Goal: Task Accomplishment & Management: Manage account settings

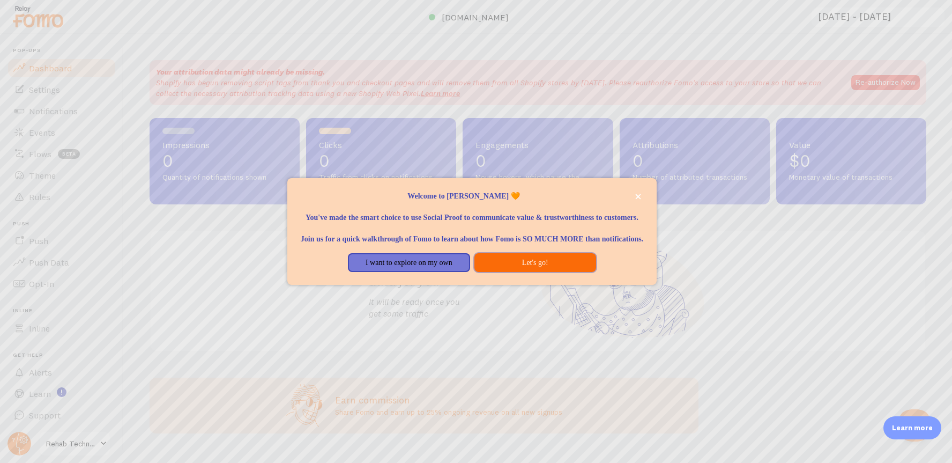
click at [531, 272] on button "Let's go!" at bounding box center [536, 262] width 122 height 19
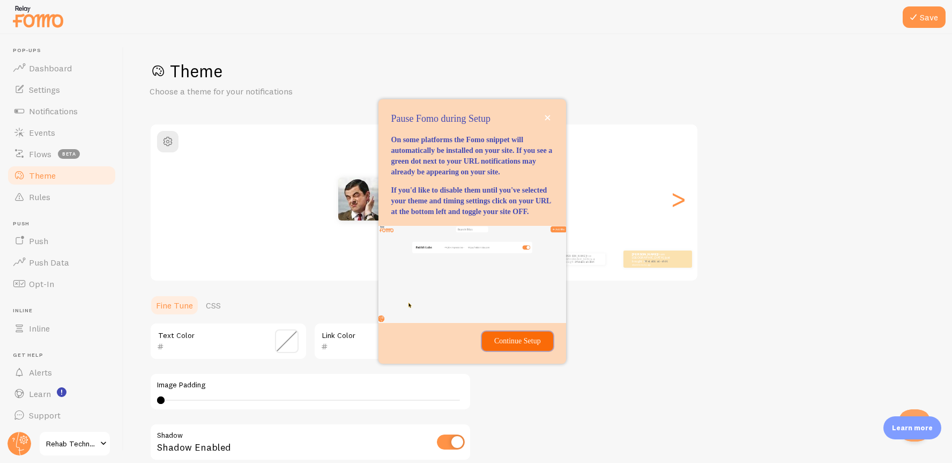
click at [534, 346] on p "Continue Setup" at bounding box center [518, 341] width 58 height 11
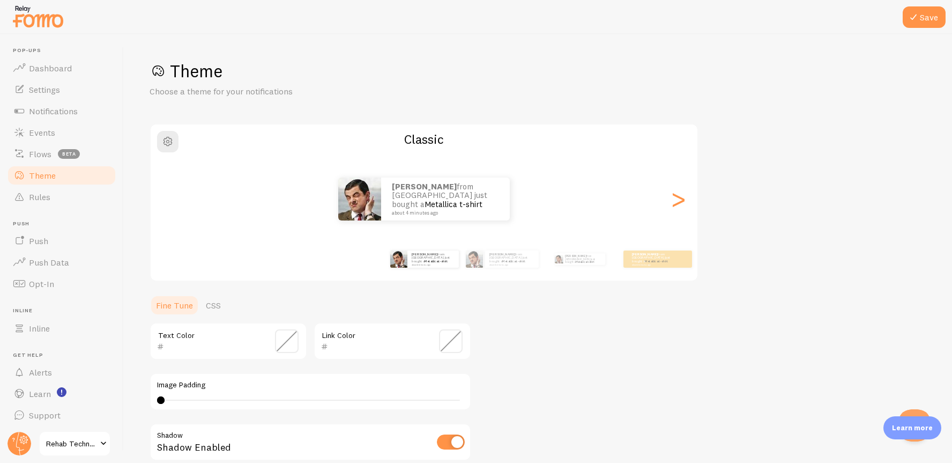
click at [83, 451] on link "Rehab Technology" at bounding box center [75, 444] width 72 height 26
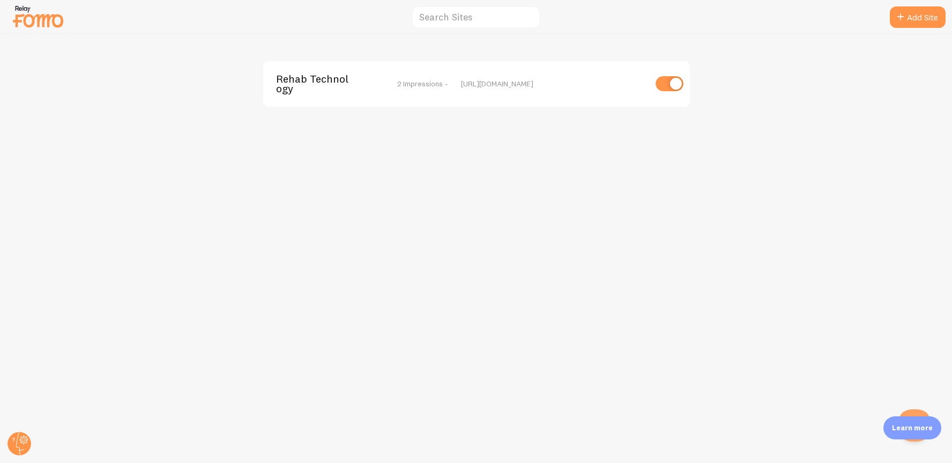
click at [664, 83] on input "checkbox" at bounding box center [670, 83] width 28 height 15
checkbox input "false"
click at [370, 138] on div "Rehab Technology disabled [URL][DOMAIN_NAME]" at bounding box center [477, 248] width 952 height 429
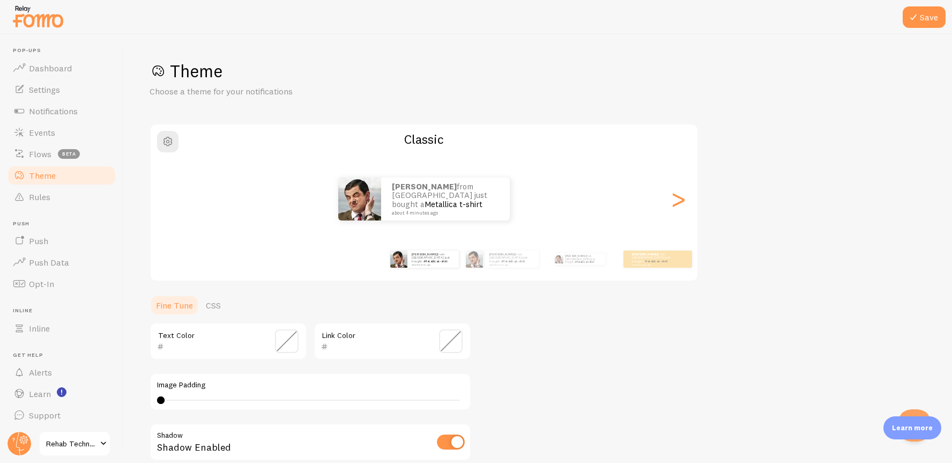
click at [84, 440] on span "Rehab Technology" at bounding box center [71, 443] width 51 height 13
click at [62, 68] on span "Dashboard" at bounding box center [50, 68] width 43 height 11
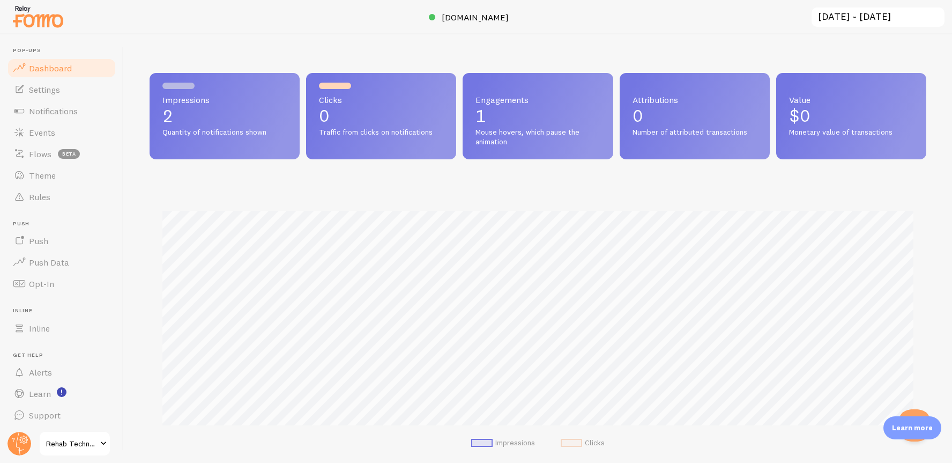
scroll to position [282, 777]
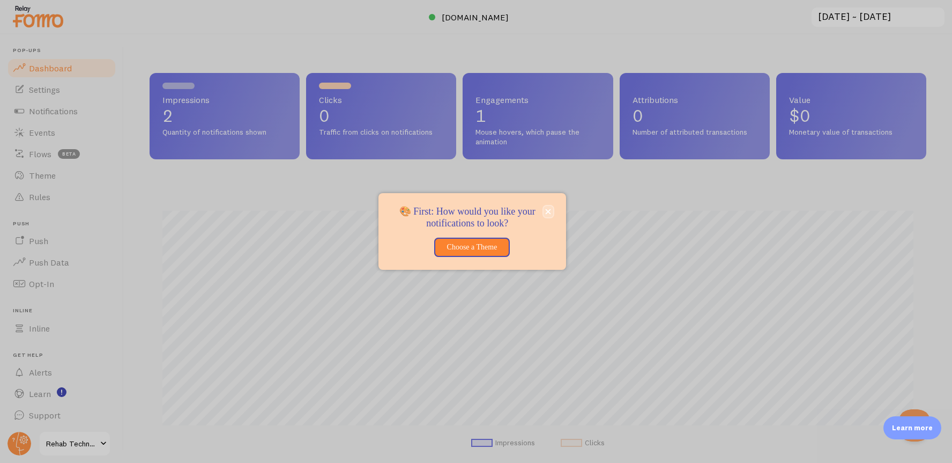
click at [551, 213] on icon "close," at bounding box center [548, 211] width 5 height 5
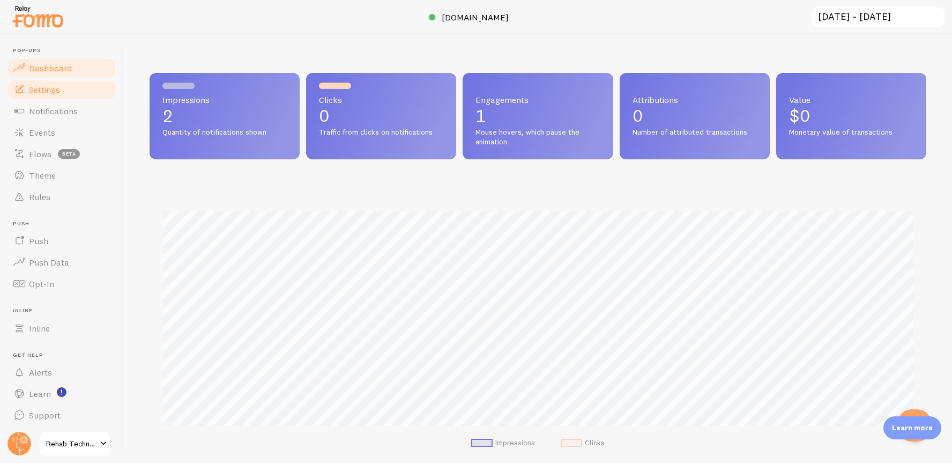
click at [54, 82] on link "Settings" at bounding box center [61, 89] width 110 height 21
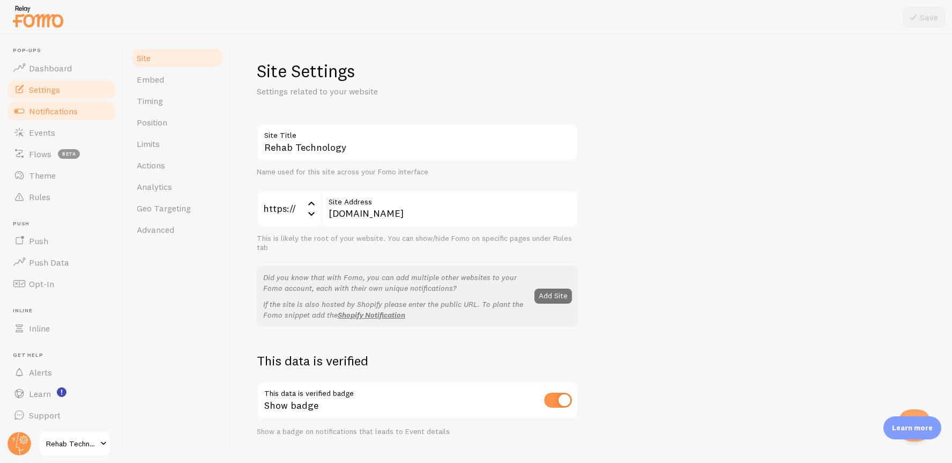
click at [50, 116] on span "Notifications" at bounding box center [53, 111] width 49 height 11
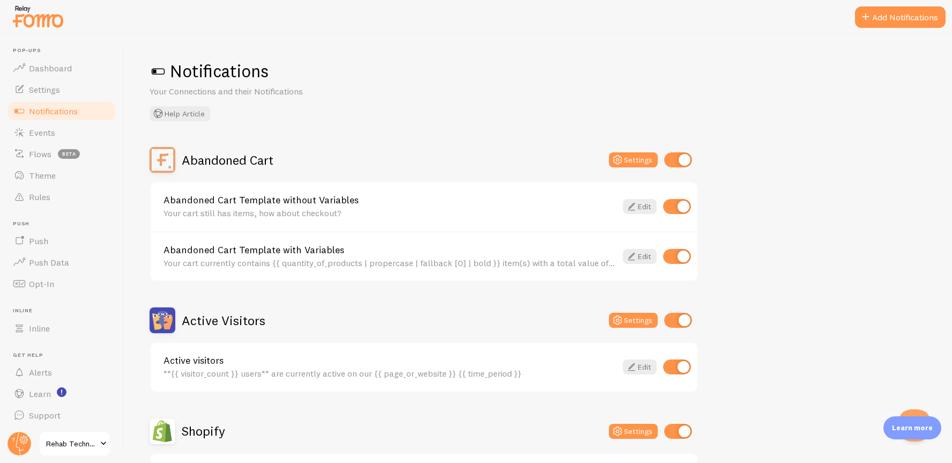
click at [684, 161] on input "checkbox" at bounding box center [678, 159] width 28 height 15
checkbox input "false"
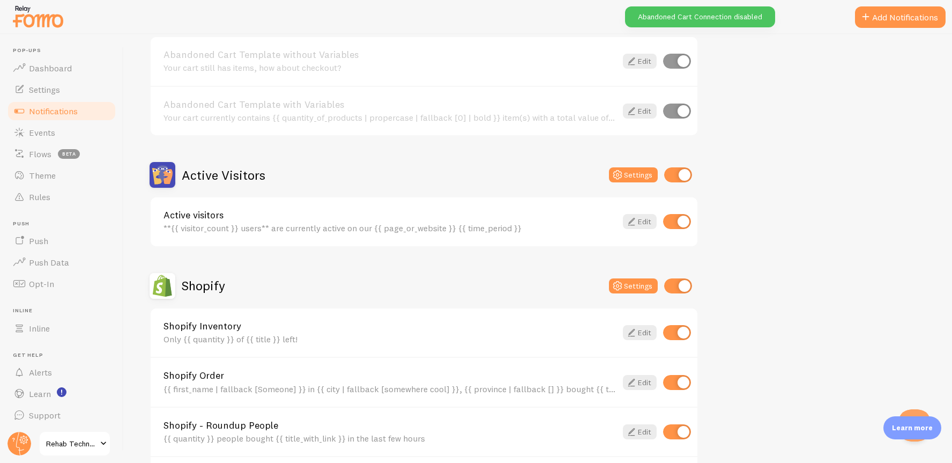
scroll to position [173, 0]
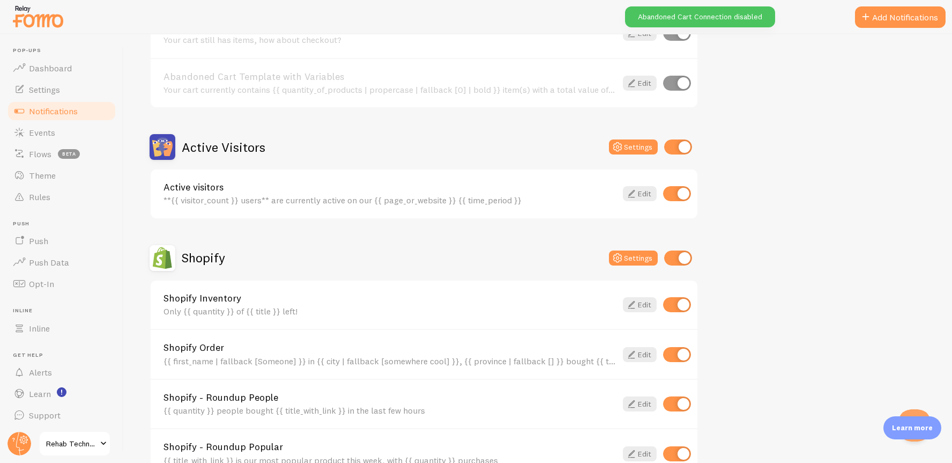
click at [674, 144] on input "checkbox" at bounding box center [678, 146] width 28 height 15
checkbox input "false"
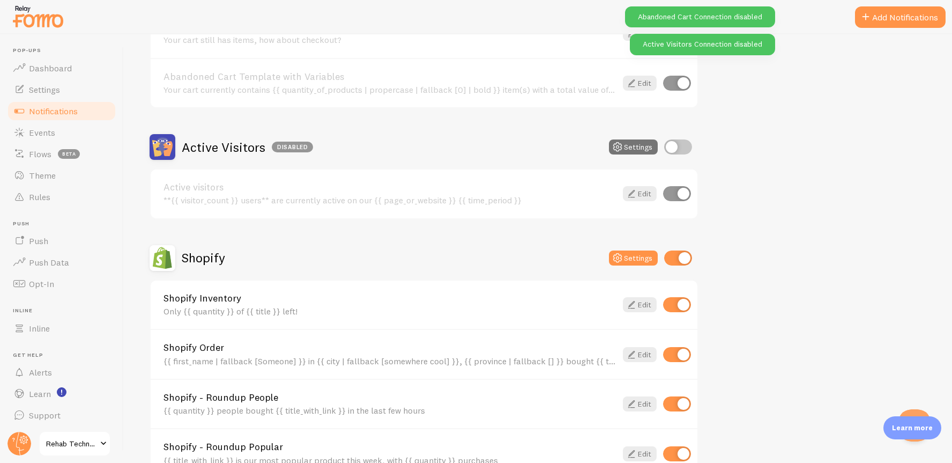
scroll to position [290, 0]
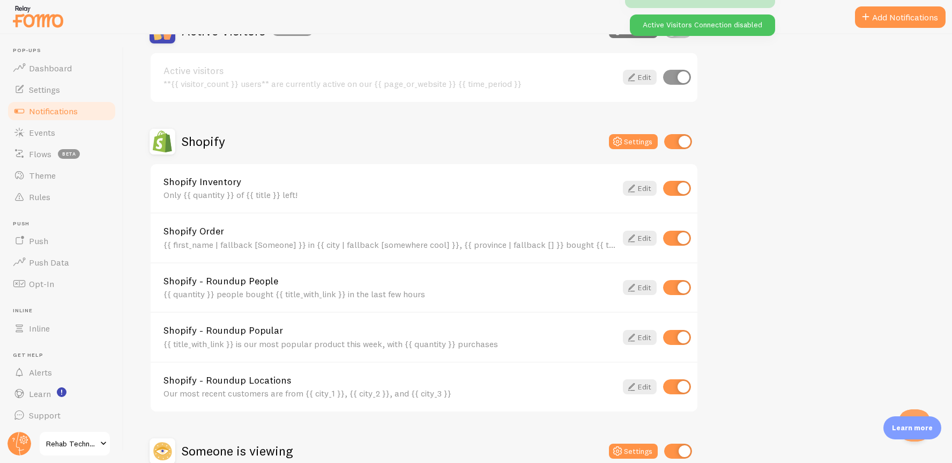
click at [680, 189] on input "checkbox" at bounding box center [677, 188] width 28 height 15
checkbox input "false"
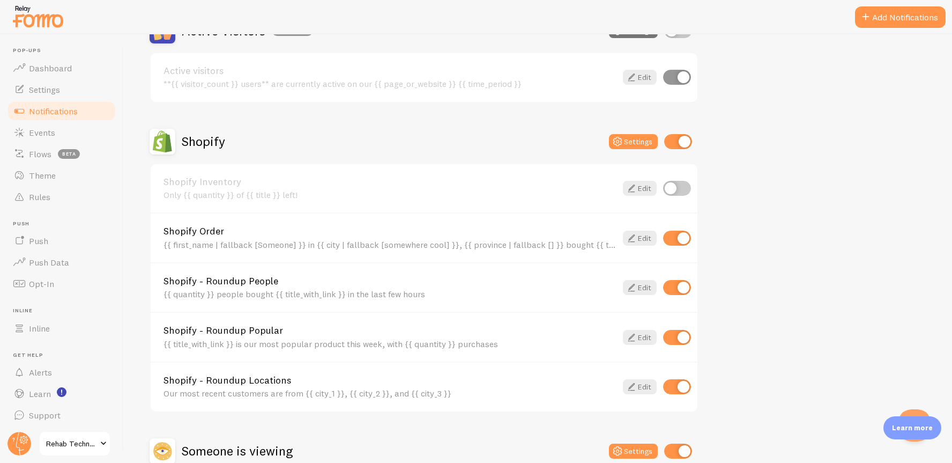
click at [684, 386] on input "checkbox" at bounding box center [677, 386] width 28 height 15
checkbox input "false"
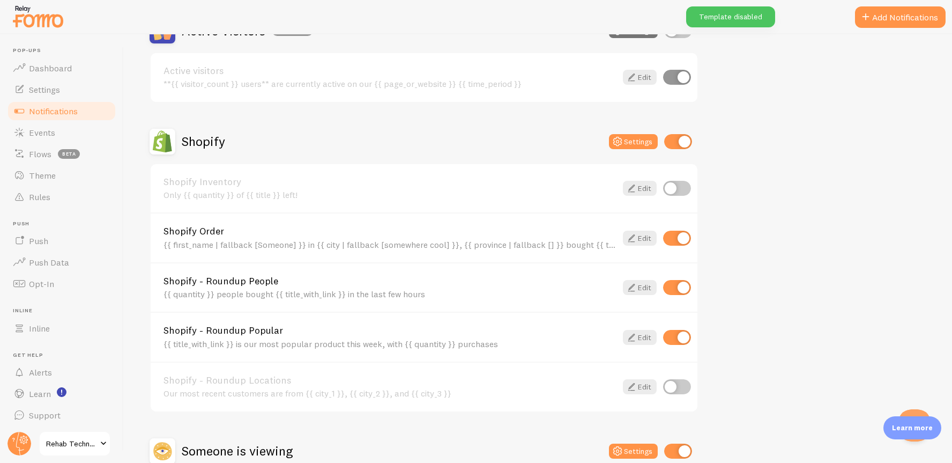
click at [683, 336] on input "checkbox" at bounding box center [677, 337] width 28 height 15
checkbox input "false"
click at [683, 285] on input "checkbox" at bounding box center [677, 287] width 28 height 15
checkbox input "false"
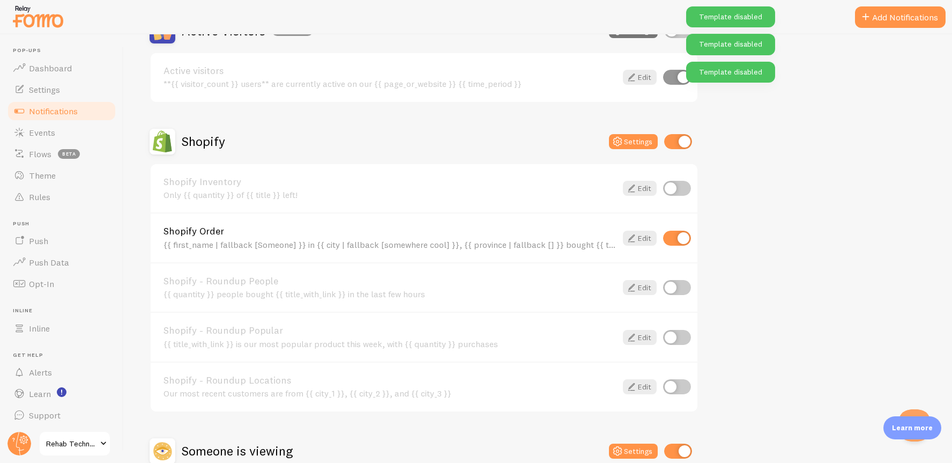
click at [755, 272] on div "Abandoned Cart Disabled Settings Abandoned Cart Template without Variables Your…" at bounding box center [538, 190] width 777 height 666
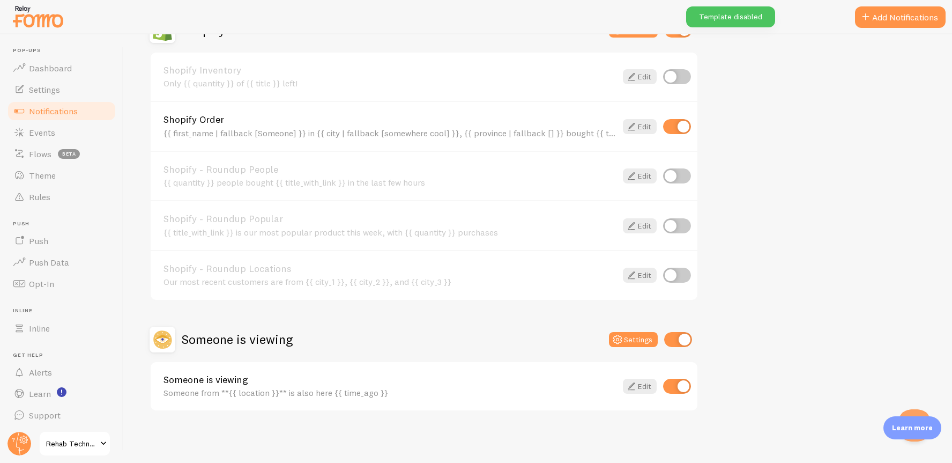
click at [683, 384] on input "checkbox" at bounding box center [677, 386] width 28 height 15
checkbox input "false"
click at [688, 334] on input "checkbox" at bounding box center [678, 339] width 28 height 15
checkbox input "false"
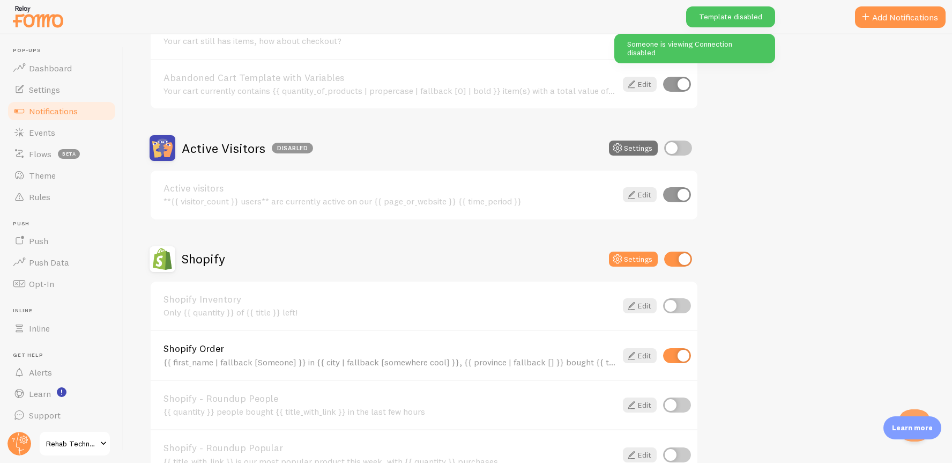
scroll to position [130, 0]
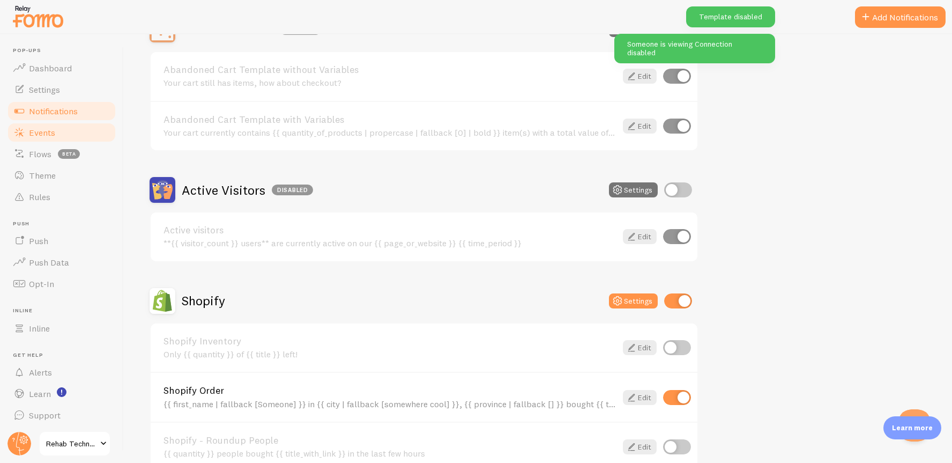
click at [60, 135] on link "Events" at bounding box center [61, 132] width 110 height 21
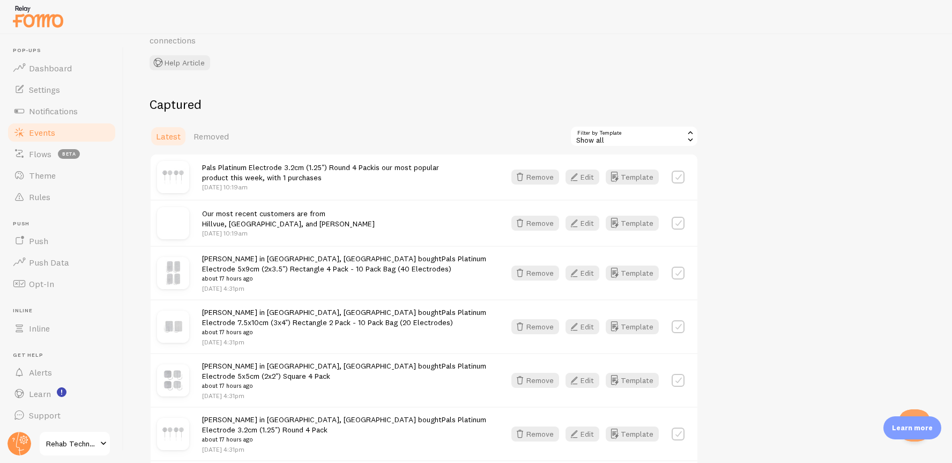
scroll to position [98, 0]
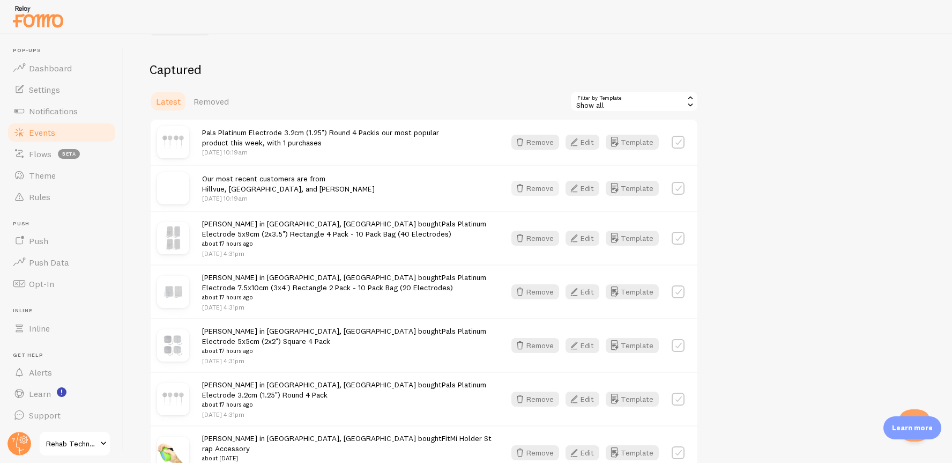
click at [527, 188] on icon "button" at bounding box center [520, 188] width 13 height 13
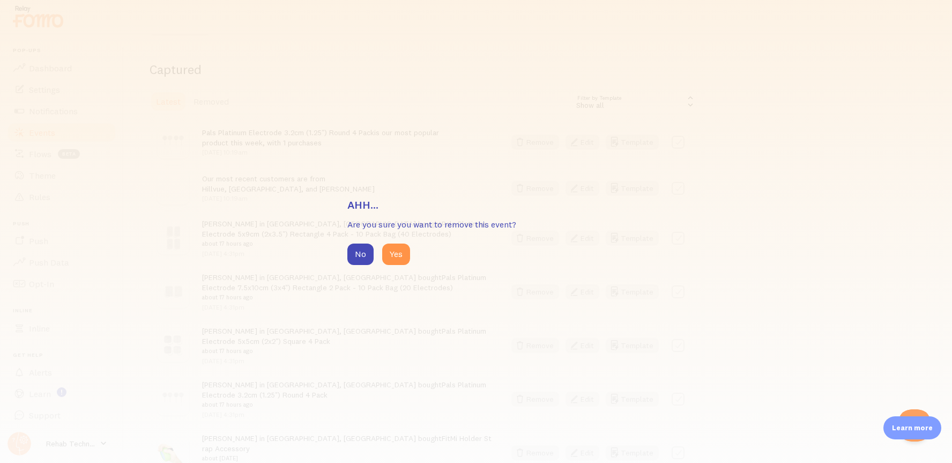
click at [412, 253] on div "No Yes" at bounding box center [476, 253] width 257 height 21
click at [397, 253] on button "Yes" at bounding box center [396, 253] width 28 height 21
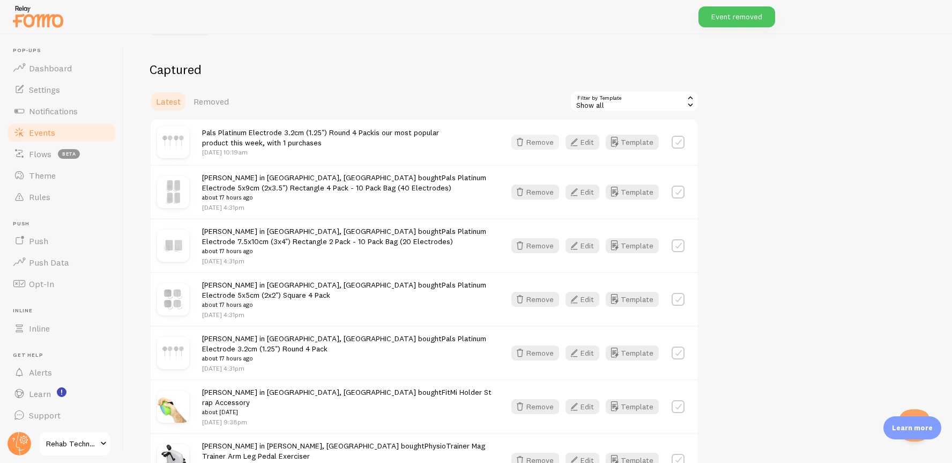
click at [545, 141] on button "Remove" at bounding box center [536, 142] width 48 height 15
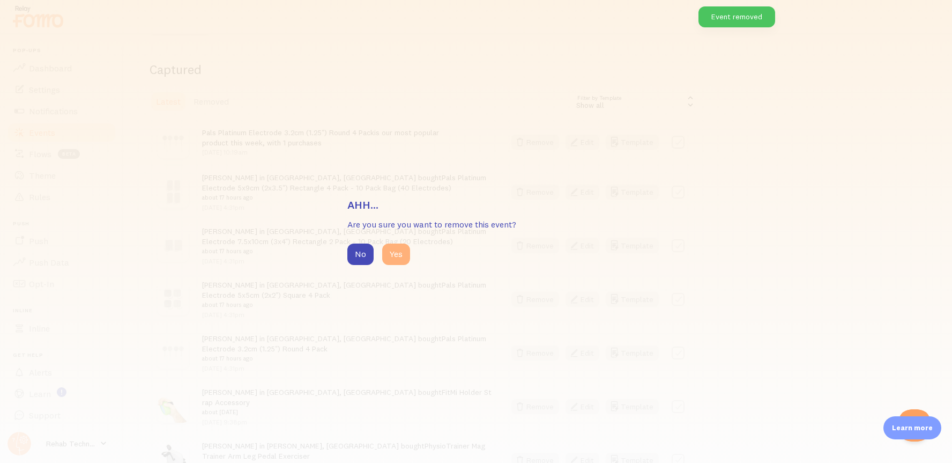
click at [385, 262] on button "Yes" at bounding box center [396, 253] width 28 height 21
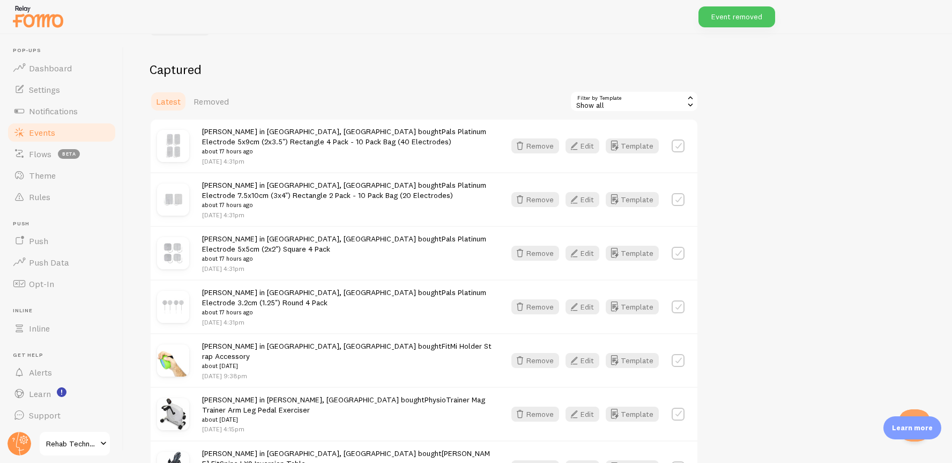
click at [675, 147] on label at bounding box center [678, 145] width 13 height 13
checkbox input "true"
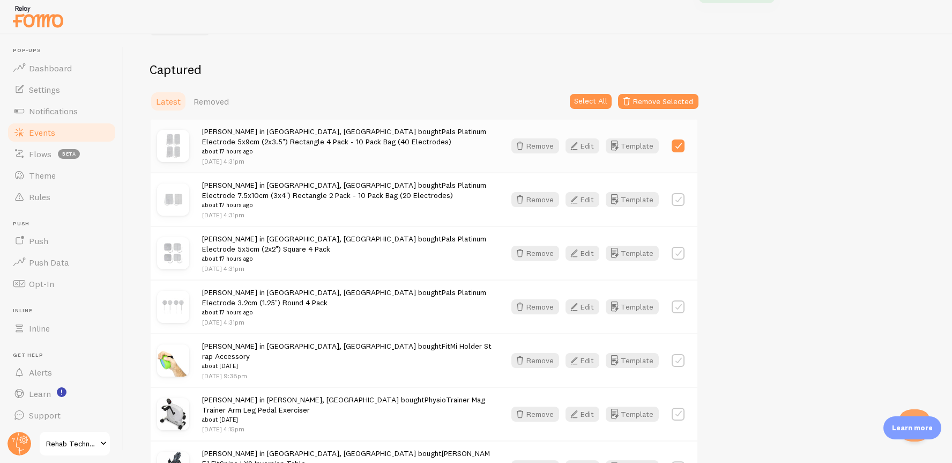
click at [676, 203] on label at bounding box center [678, 199] width 13 height 13
checkbox input "true"
click at [676, 251] on label at bounding box center [678, 253] width 13 height 13
checkbox input "true"
click at [679, 309] on label at bounding box center [678, 306] width 13 height 13
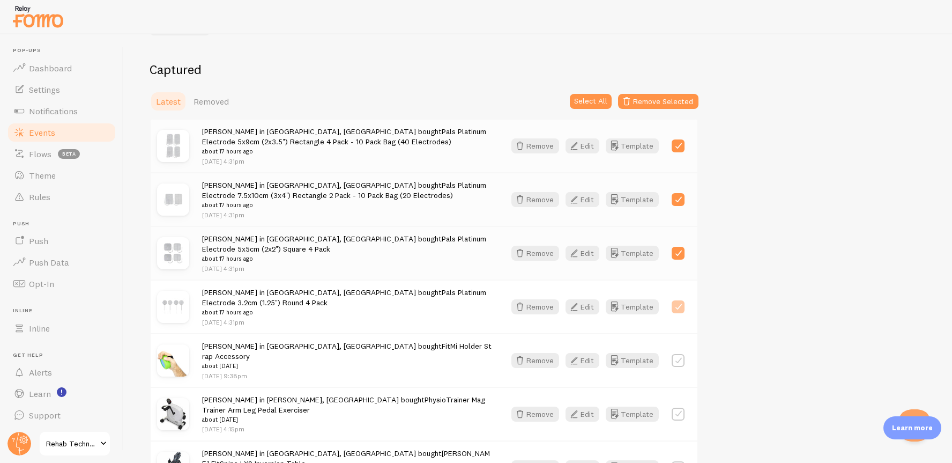
checkbox input "true"
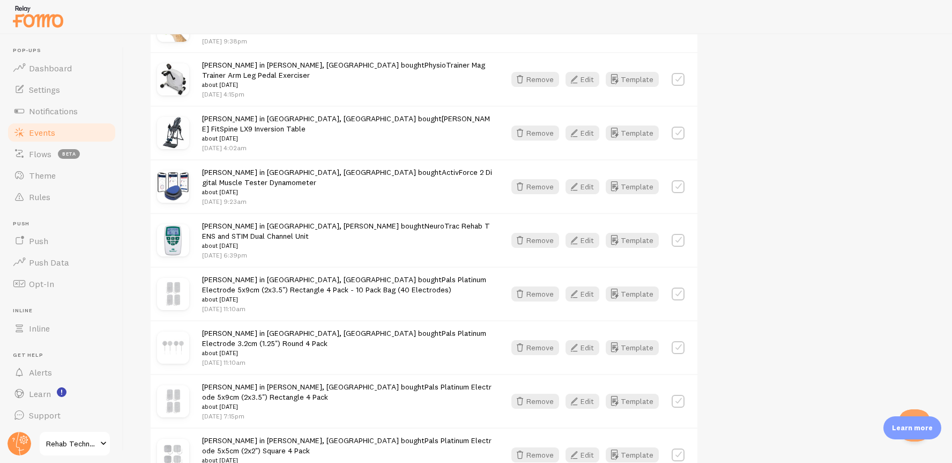
scroll to position [435, 0]
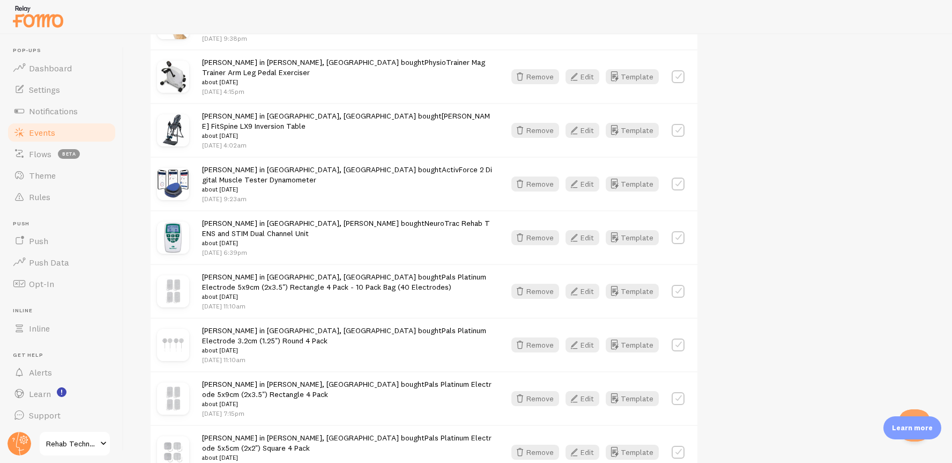
click at [679, 285] on label at bounding box center [678, 291] width 13 height 13
checkbox input "true"
click at [678, 338] on label at bounding box center [678, 344] width 13 height 13
checkbox input "false"
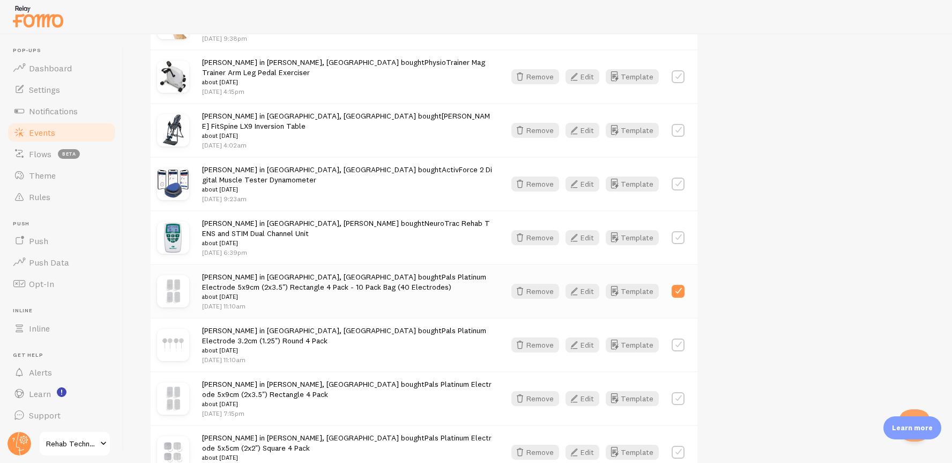
click at [678, 284] on div at bounding box center [678, 291] width 13 height 15
click at [677, 285] on label at bounding box center [678, 291] width 13 height 13
checkbox input "false"
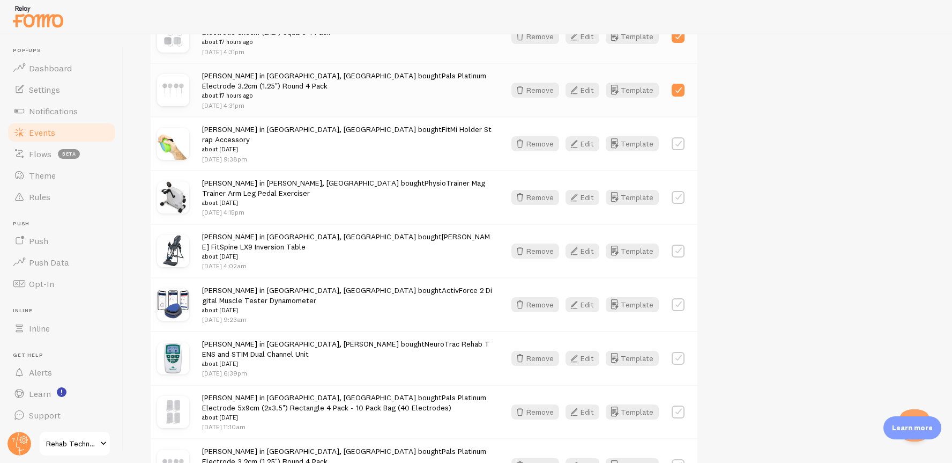
scroll to position [0, 0]
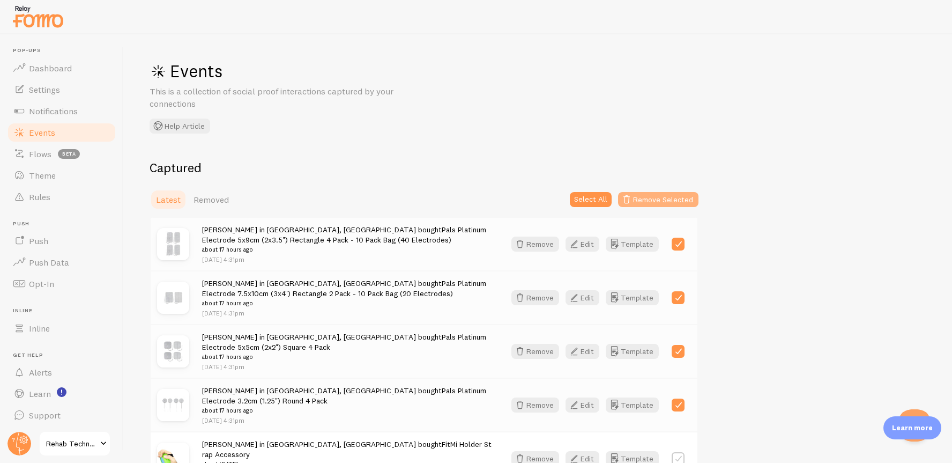
click at [655, 196] on button "Remove Selected" at bounding box center [658, 199] width 80 height 15
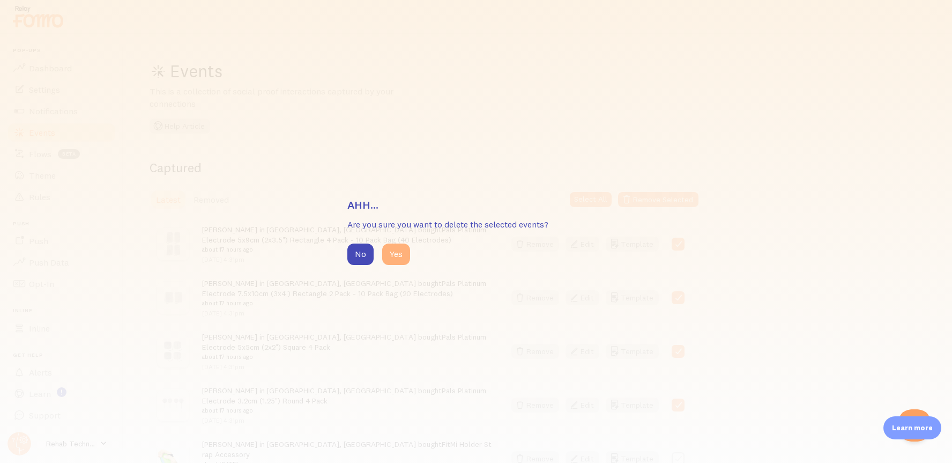
click at [395, 252] on button "Yes" at bounding box center [396, 253] width 28 height 21
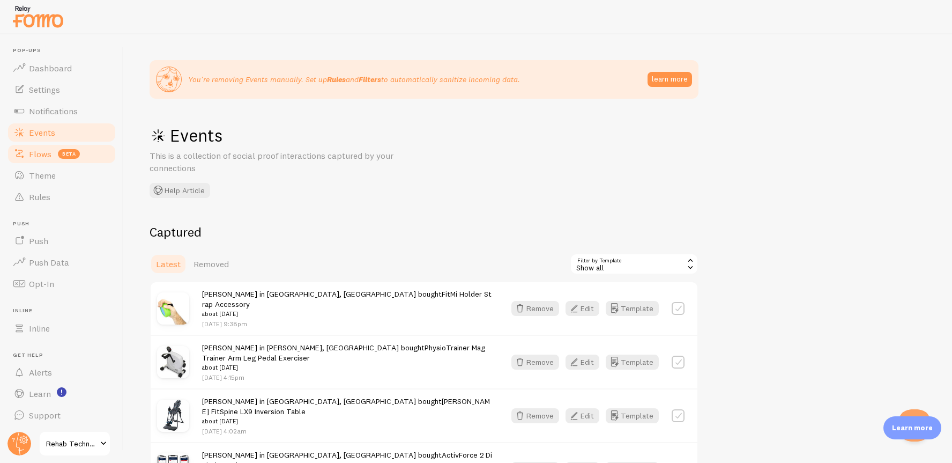
click at [40, 156] on span "Flows" at bounding box center [40, 154] width 23 height 11
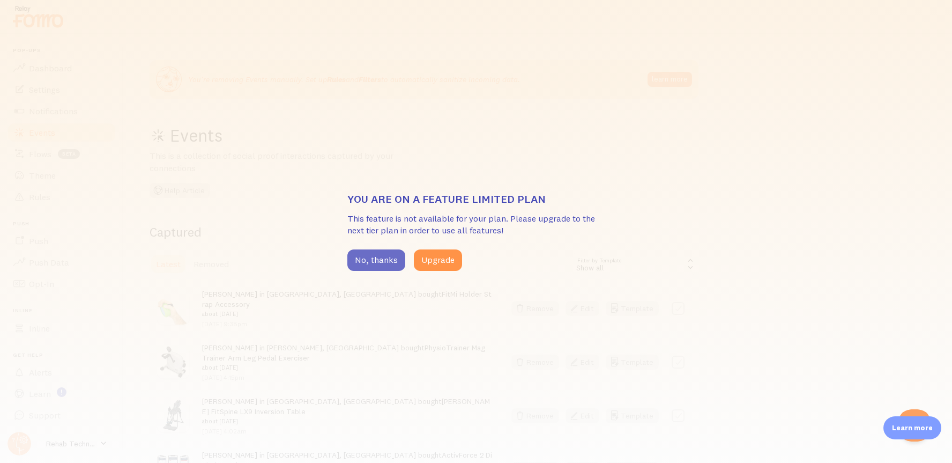
click at [379, 259] on button "No, thanks" at bounding box center [377, 259] width 58 height 21
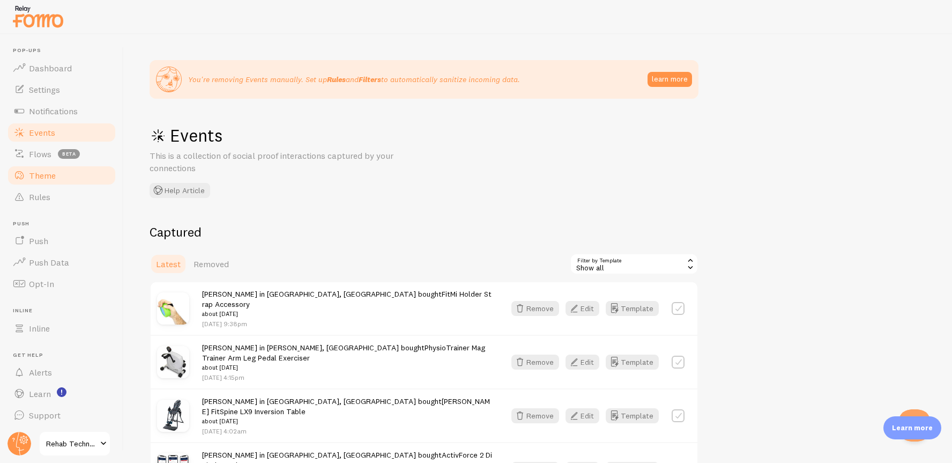
click at [42, 178] on span "Theme" at bounding box center [42, 175] width 27 height 11
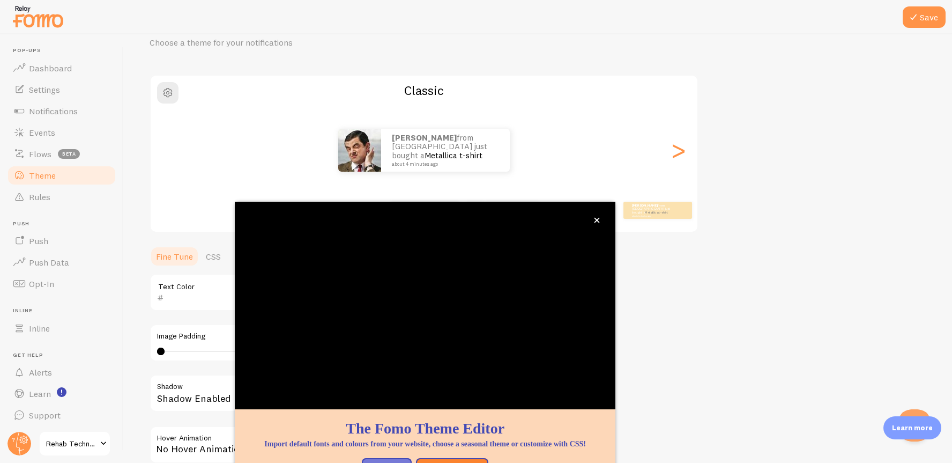
scroll to position [56, 0]
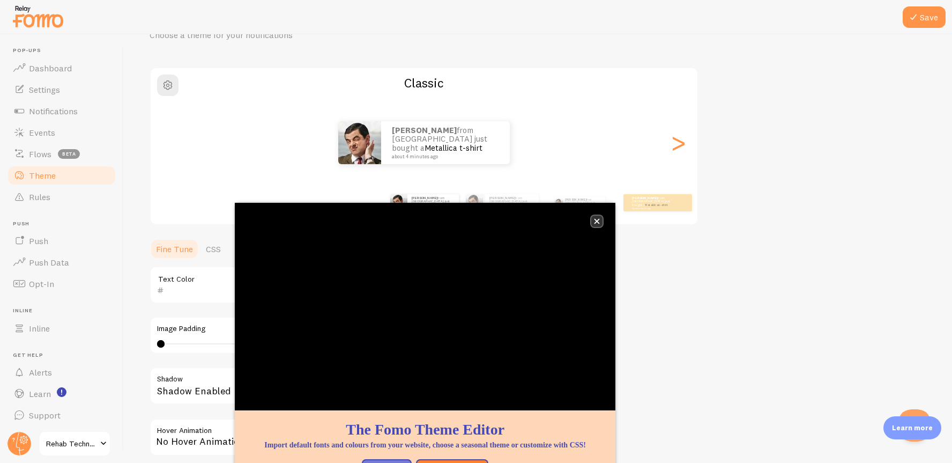
click at [600, 221] on icon "close," at bounding box center [597, 221] width 6 height 6
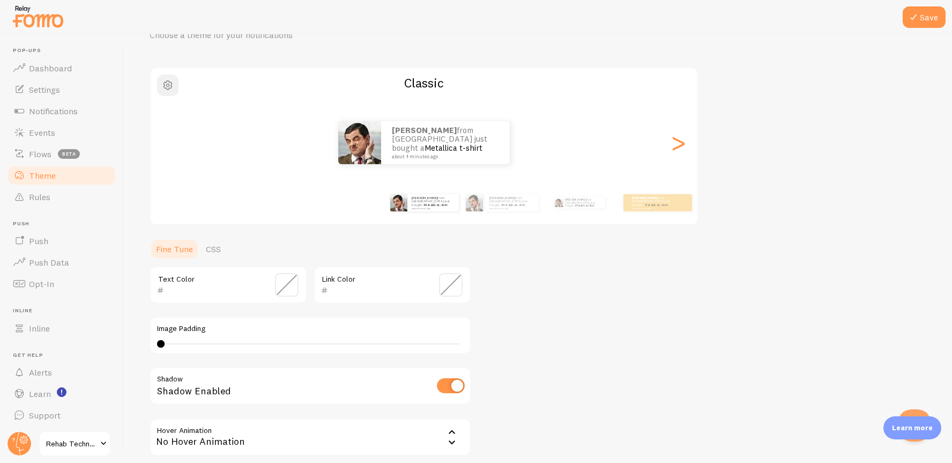
click at [165, 83] on span "button" at bounding box center [167, 85] width 13 height 13
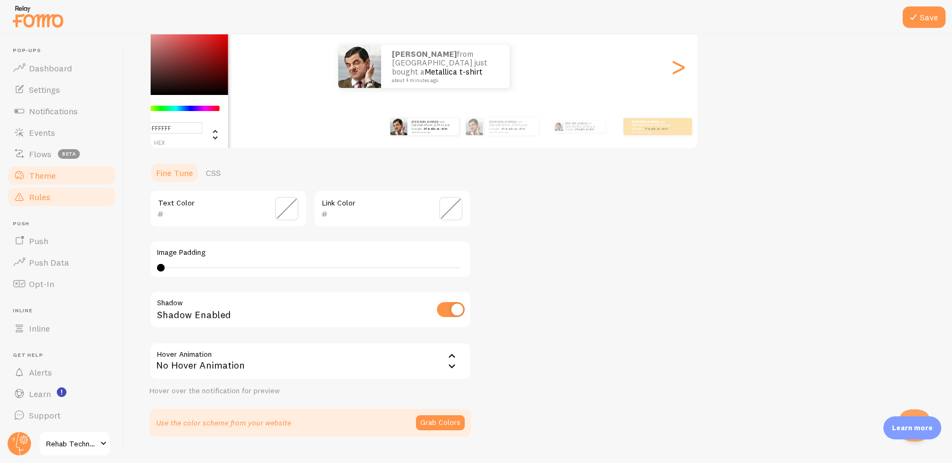
scroll to position [158, 0]
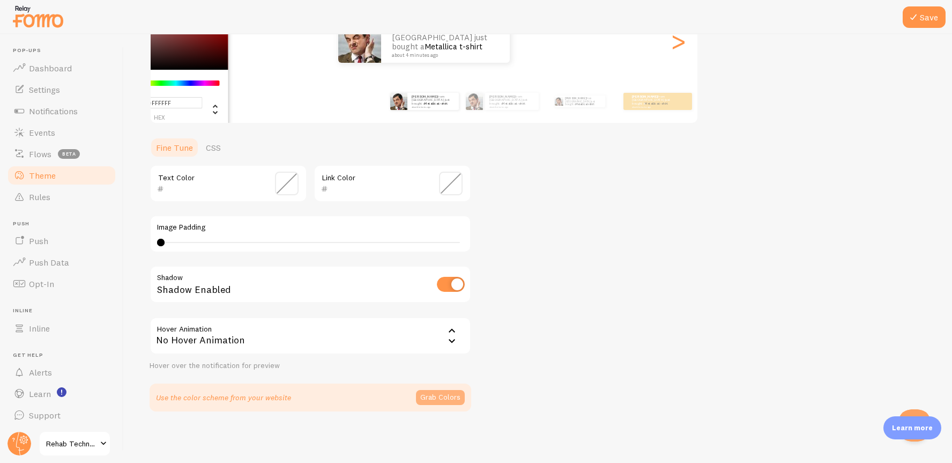
click at [443, 397] on button "Grab Colors" at bounding box center [440, 397] width 49 height 15
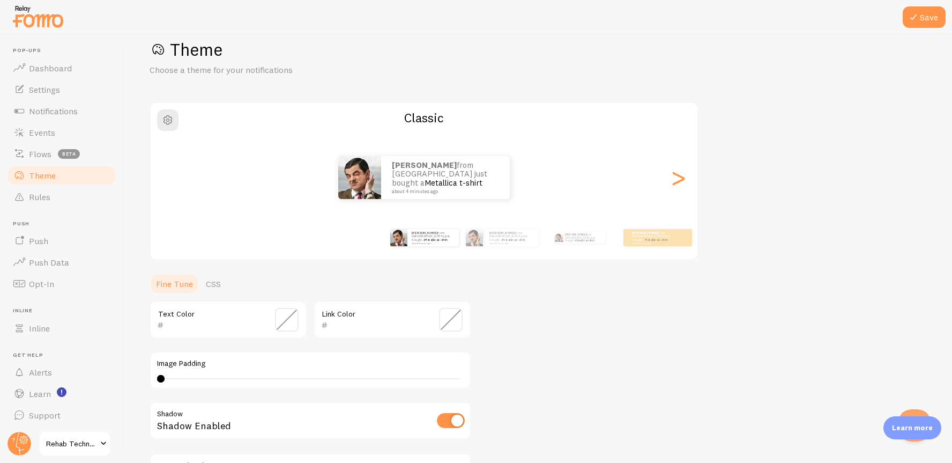
scroll to position [0, 0]
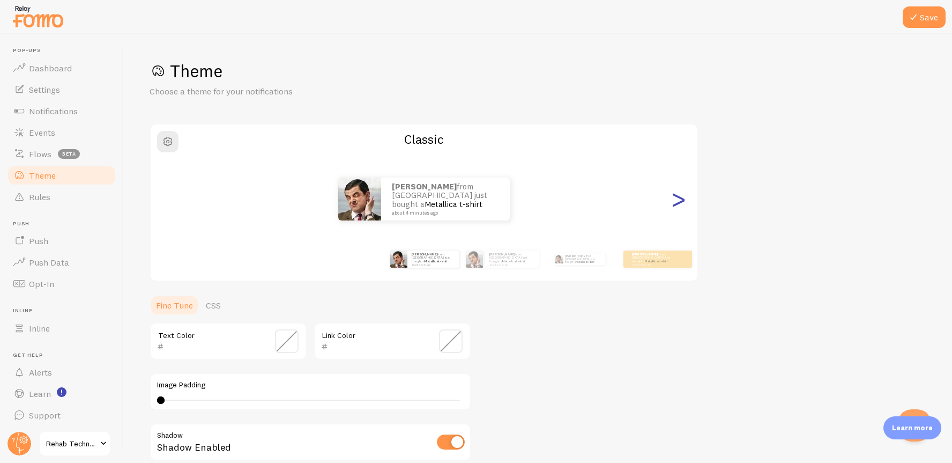
click at [679, 199] on div ">" at bounding box center [678, 198] width 13 height 77
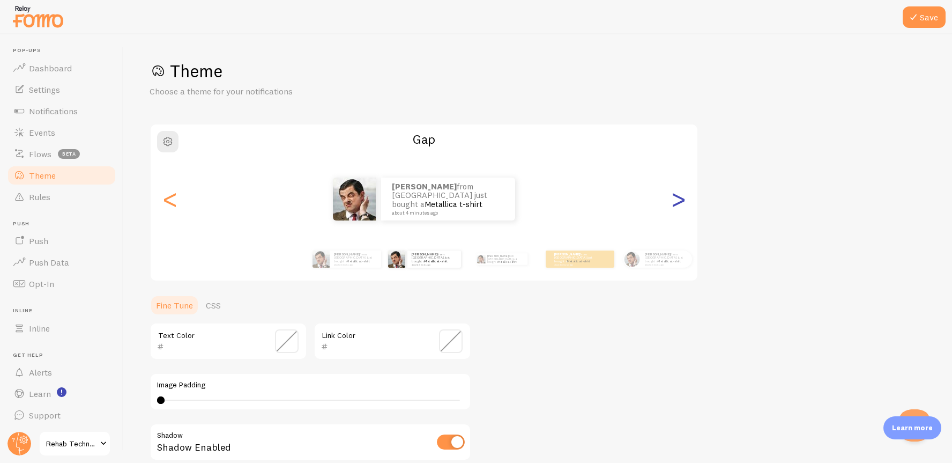
click at [679, 199] on div ">" at bounding box center [678, 198] width 13 height 77
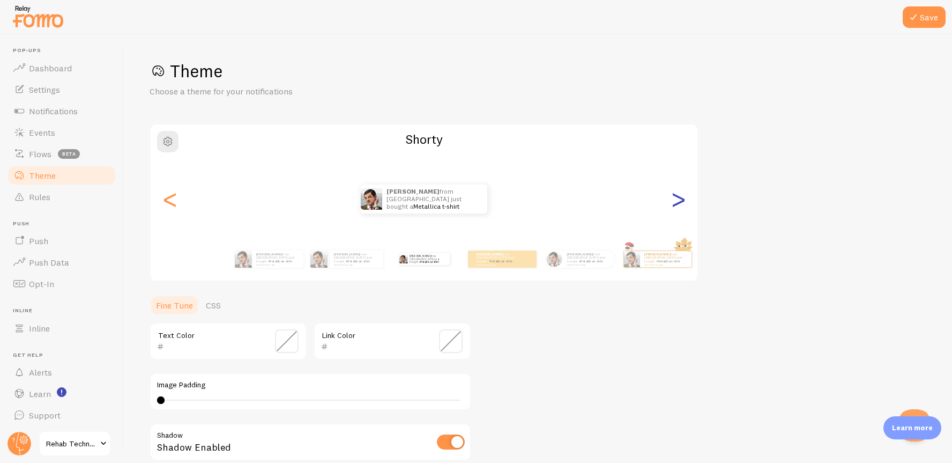
click at [679, 199] on div ">" at bounding box center [678, 198] width 13 height 77
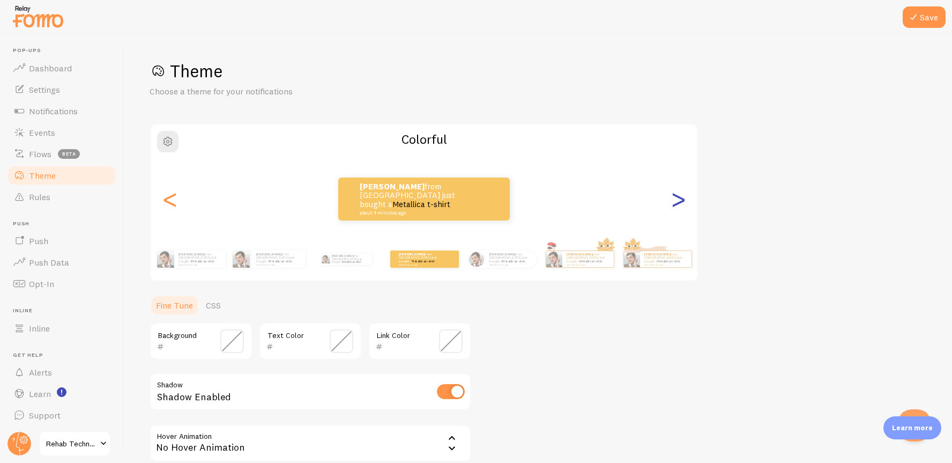
click at [679, 199] on div ">" at bounding box center [678, 198] width 13 height 77
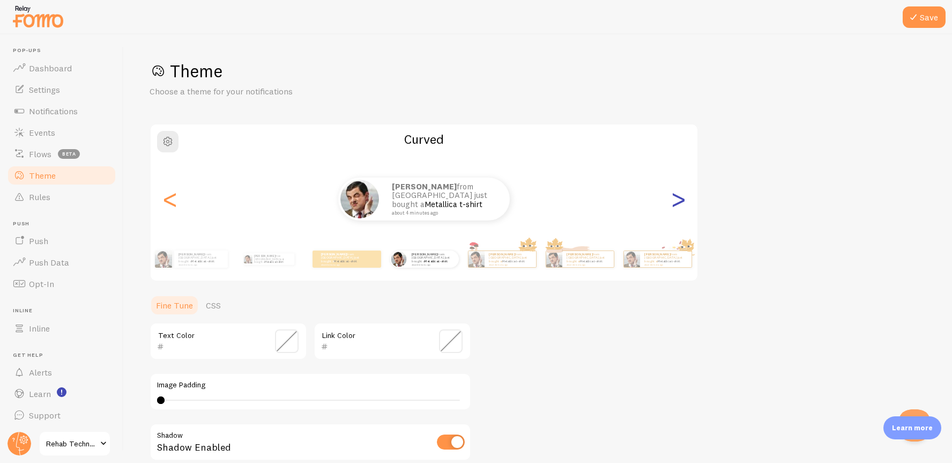
click at [679, 199] on div ">" at bounding box center [678, 198] width 13 height 77
type input "0"
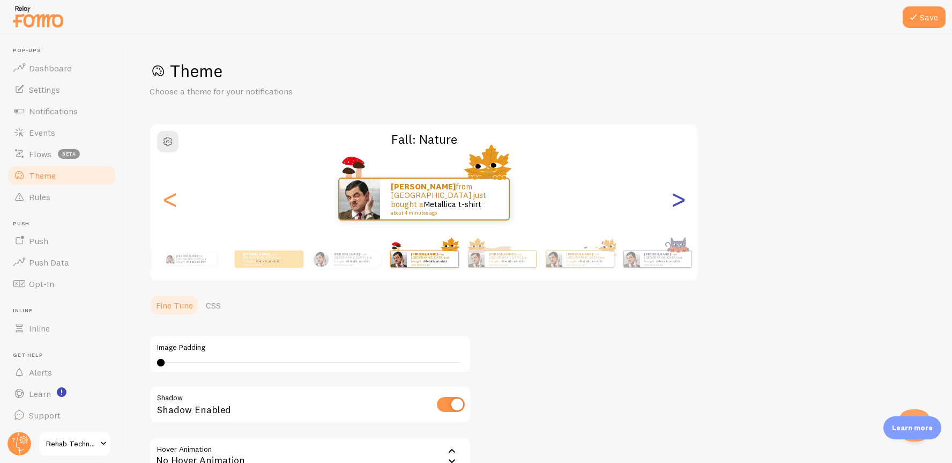
click at [679, 199] on div ">" at bounding box center [678, 198] width 13 height 77
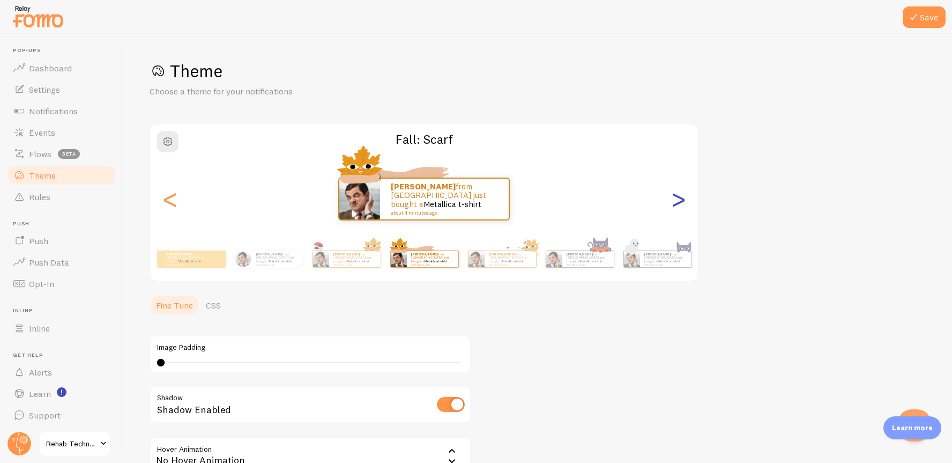
click at [679, 199] on div ">" at bounding box center [678, 198] width 13 height 77
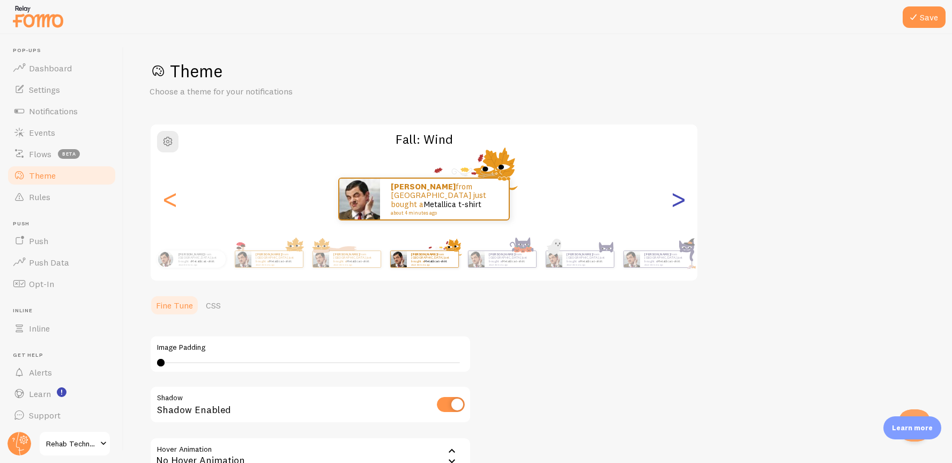
click at [679, 199] on div ">" at bounding box center [678, 198] width 13 height 77
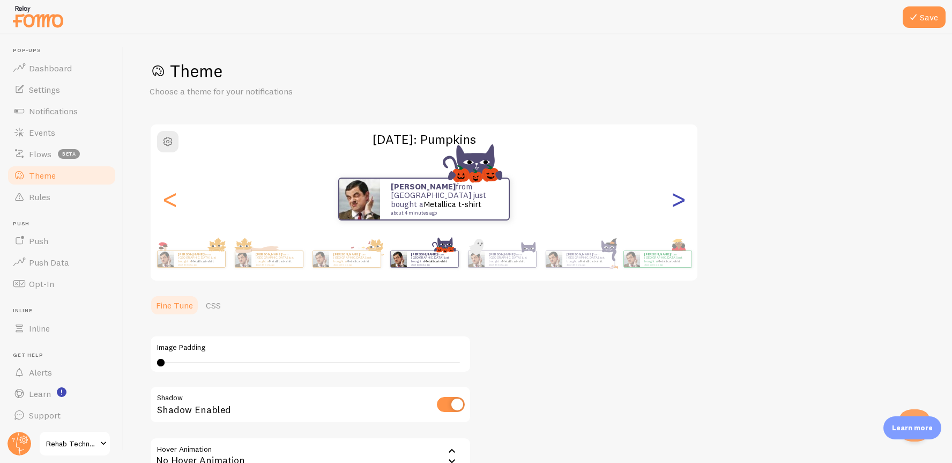
click at [679, 199] on div ">" at bounding box center [678, 198] width 13 height 77
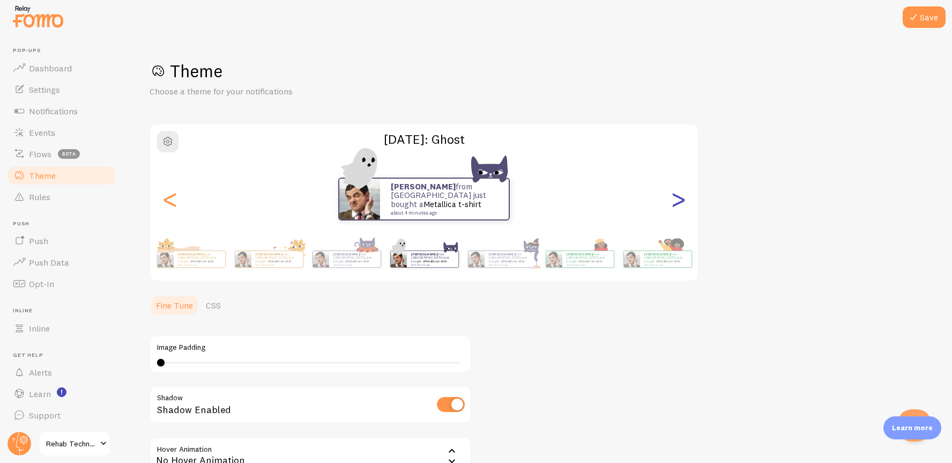
click at [679, 199] on div ">" at bounding box center [678, 198] width 13 height 77
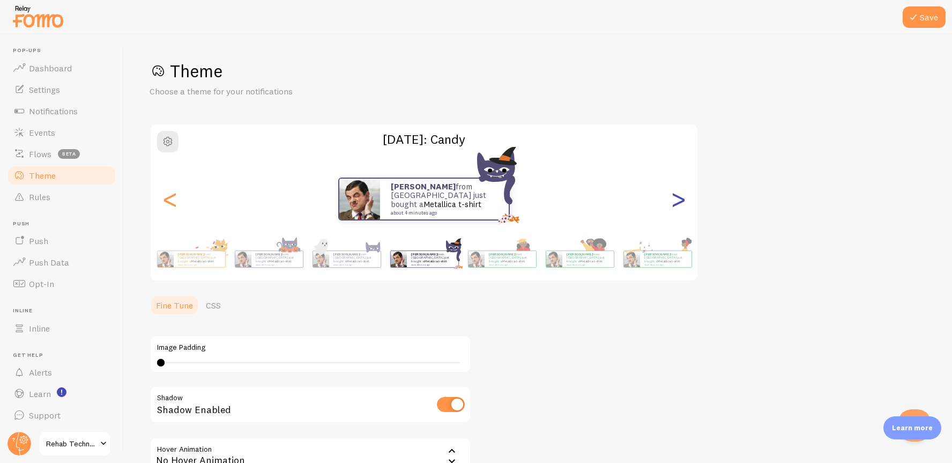
click at [679, 199] on div ">" at bounding box center [678, 198] width 13 height 77
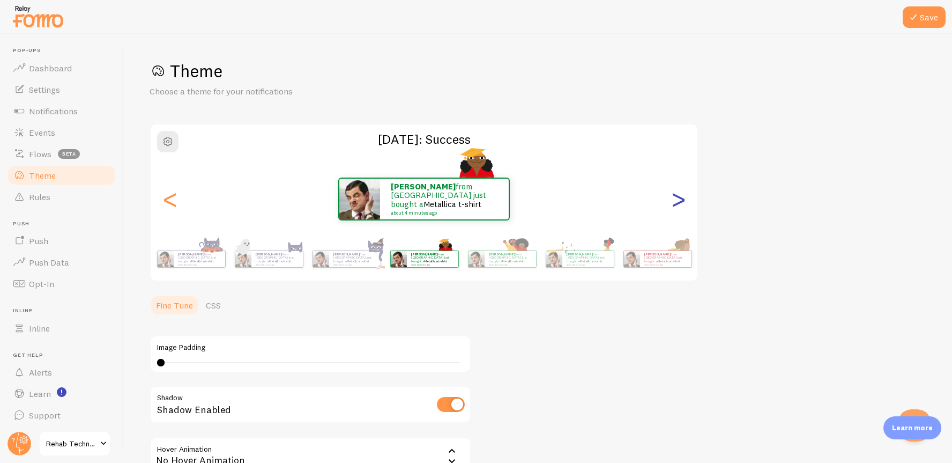
click at [679, 199] on div ">" at bounding box center [678, 198] width 13 height 77
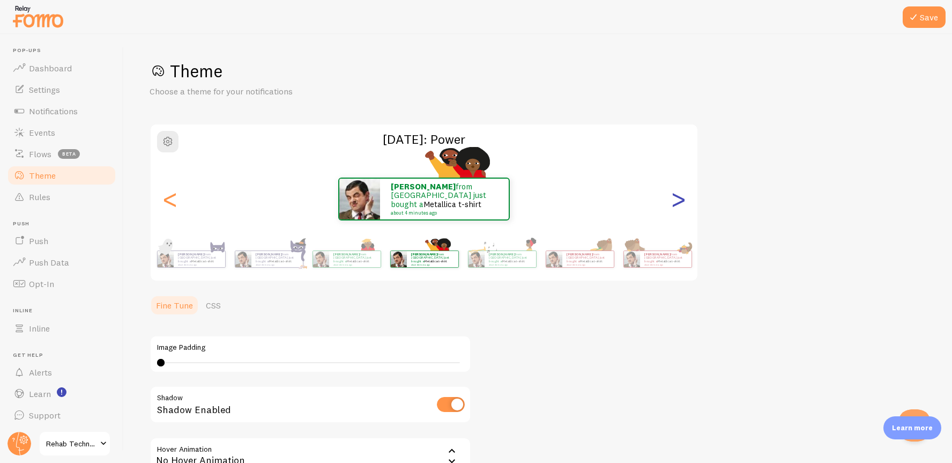
click at [679, 200] on div ">" at bounding box center [678, 198] width 13 height 77
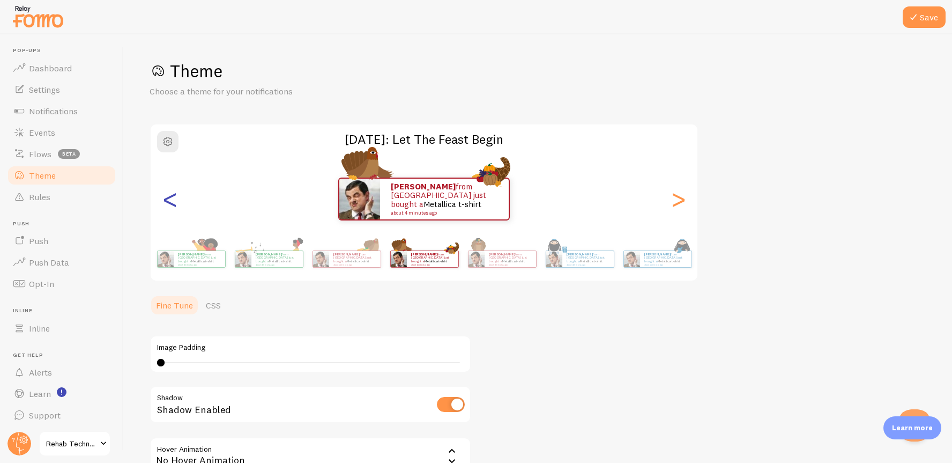
click at [169, 202] on div "<" at bounding box center [170, 198] width 13 height 77
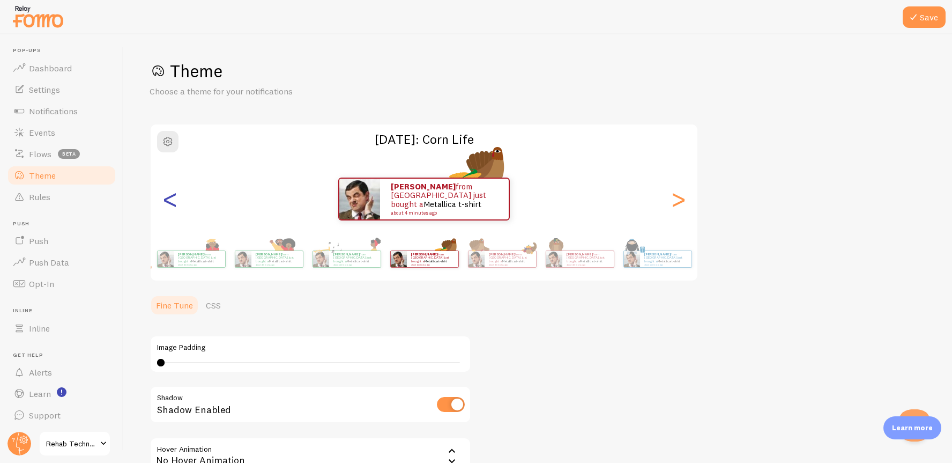
click at [169, 202] on div "<" at bounding box center [170, 198] width 13 height 77
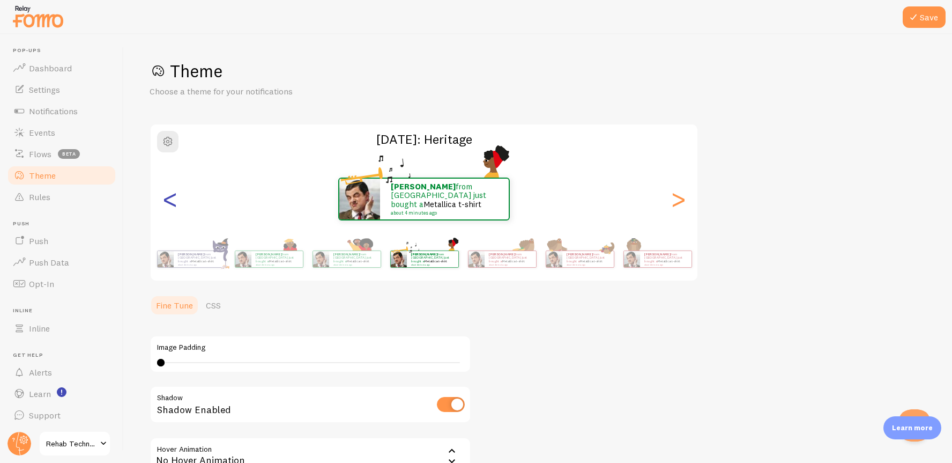
click at [169, 202] on div "<" at bounding box center [170, 198] width 13 height 77
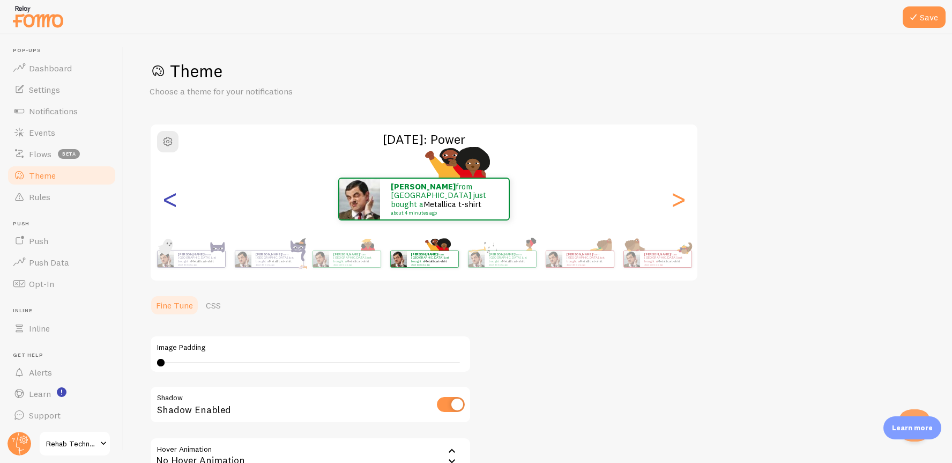
click at [169, 202] on div "<" at bounding box center [170, 198] width 13 height 77
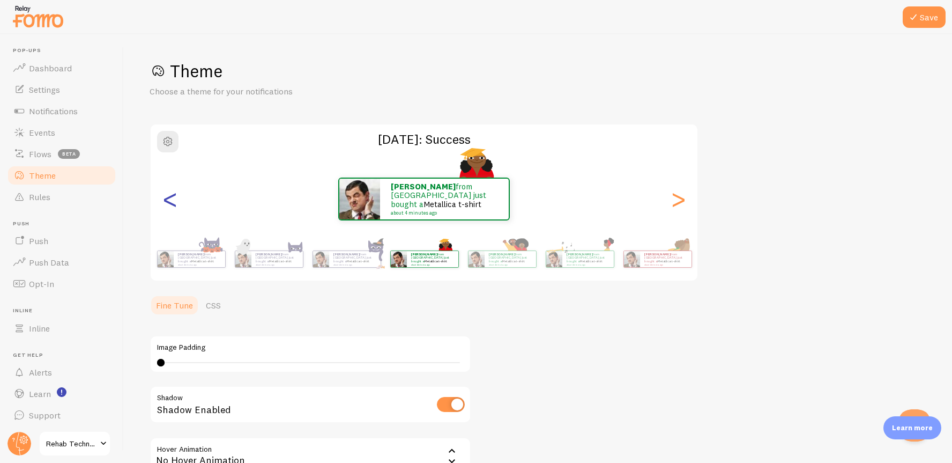
click at [169, 202] on div "<" at bounding box center [170, 198] width 13 height 77
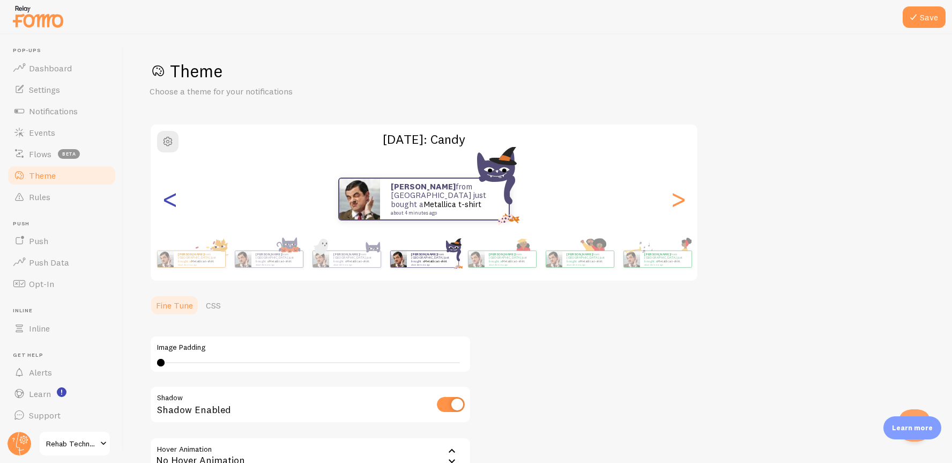
click at [169, 202] on div "<" at bounding box center [170, 198] width 13 height 77
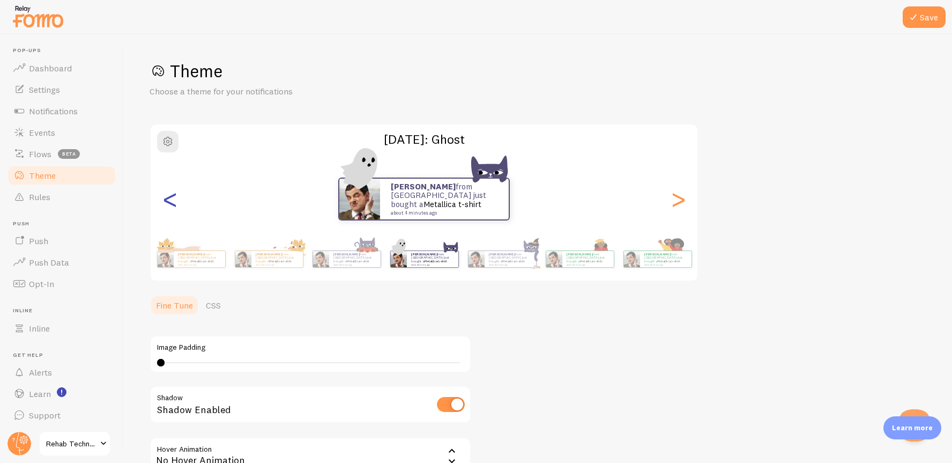
click at [169, 202] on div "<" at bounding box center [170, 198] width 13 height 77
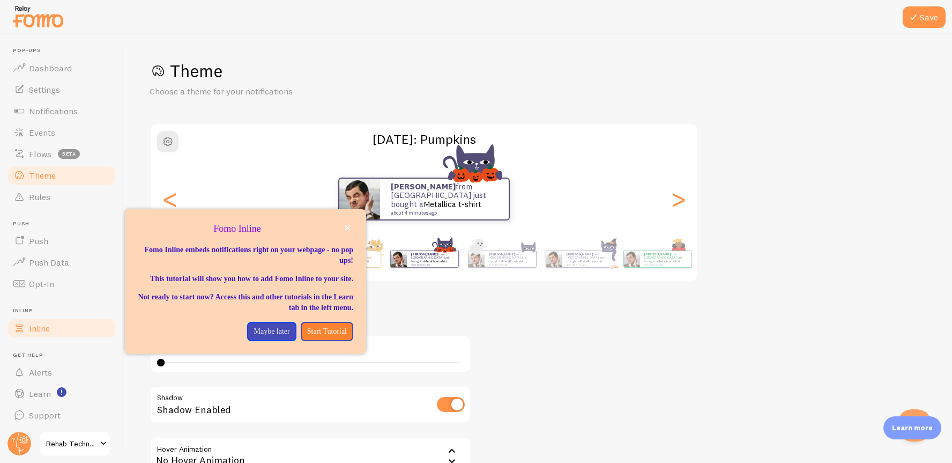
scroll to position [2, 0]
click at [348, 225] on icon "close," at bounding box center [348, 228] width 6 height 6
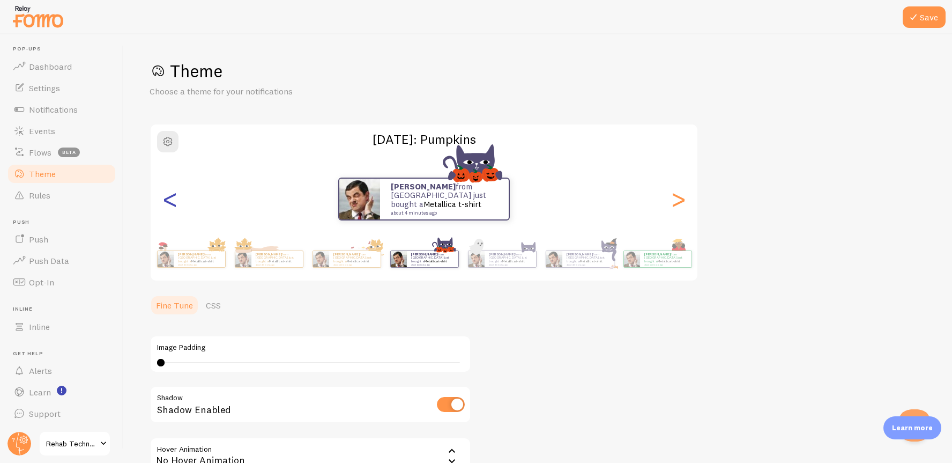
click at [171, 195] on div "<" at bounding box center [170, 198] width 13 height 77
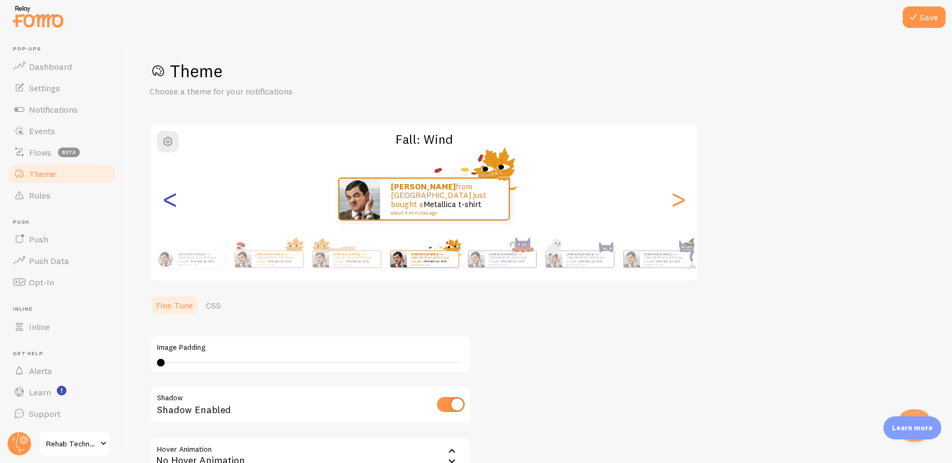
click at [171, 195] on div "<" at bounding box center [170, 198] width 13 height 77
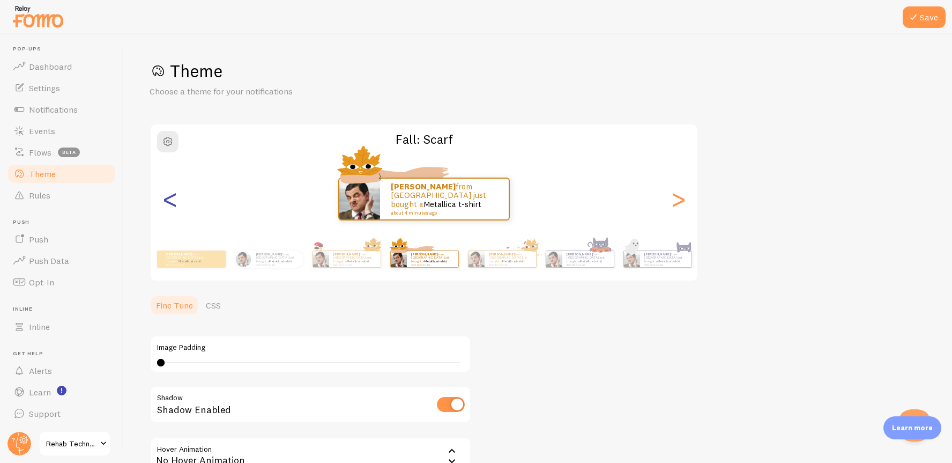
click at [171, 195] on div "<" at bounding box center [170, 198] width 13 height 77
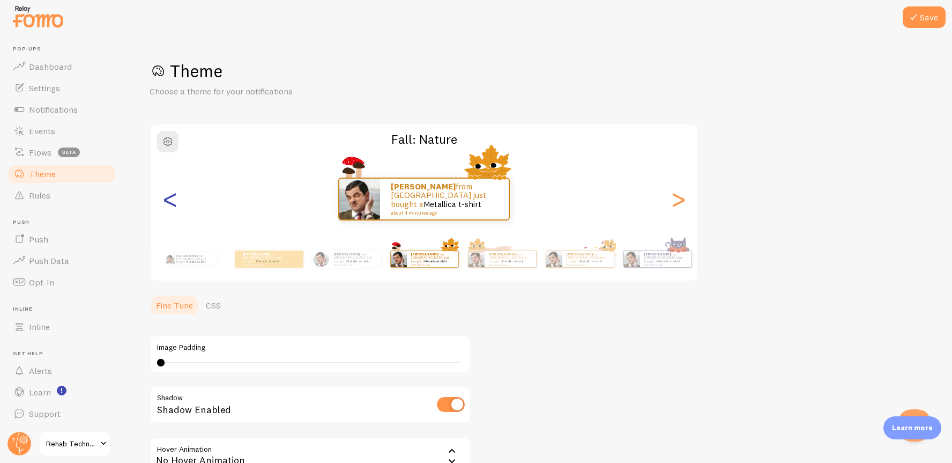
click at [171, 195] on div "<" at bounding box center [170, 198] width 13 height 77
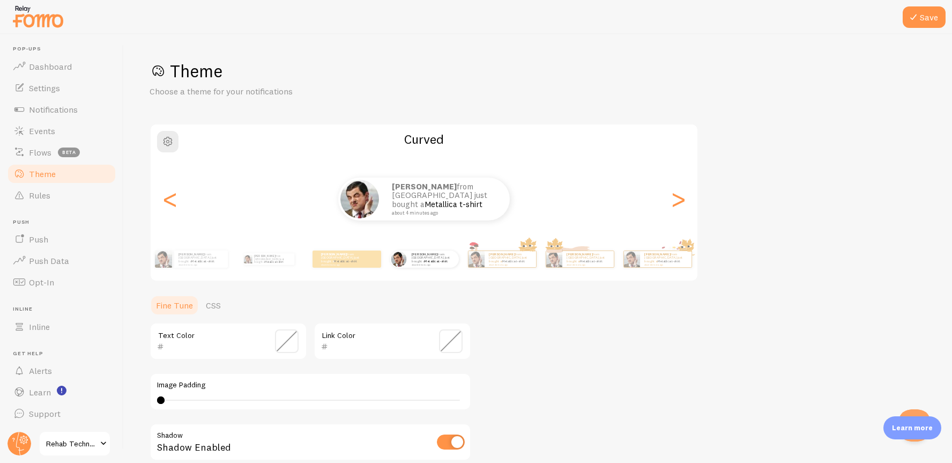
click at [550, 342] on div "Theme Choose a theme for your notifications Curved [PERSON_NAME] from [GEOGRAPH…" at bounding box center [538, 312] width 777 height 505
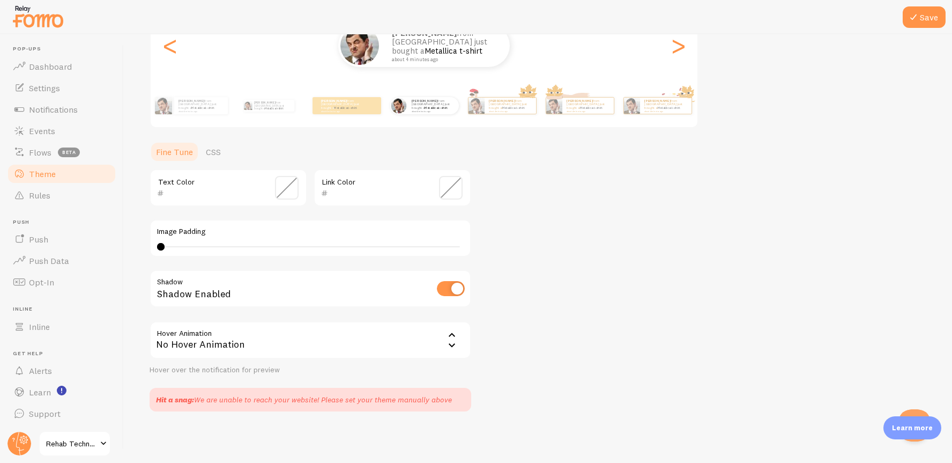
scroll to position [0, 0]
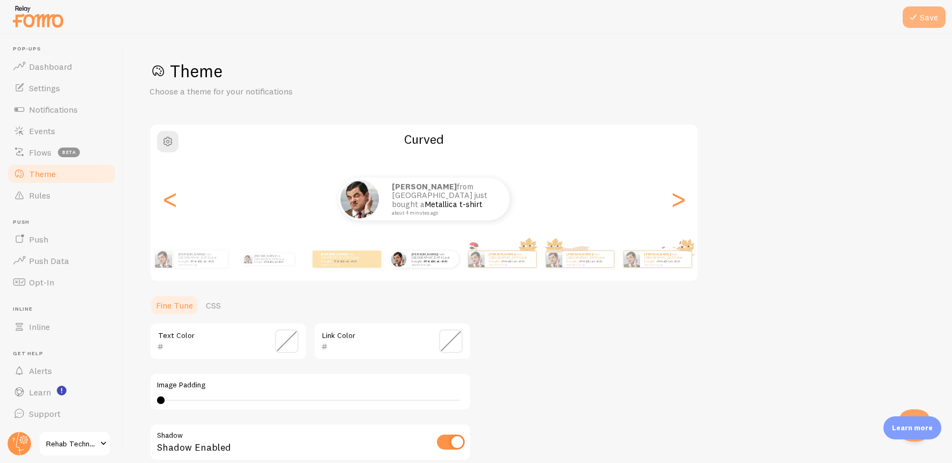
click at [919, 24] on button "Save" at bounding box center [924, 16] width 43 height 21
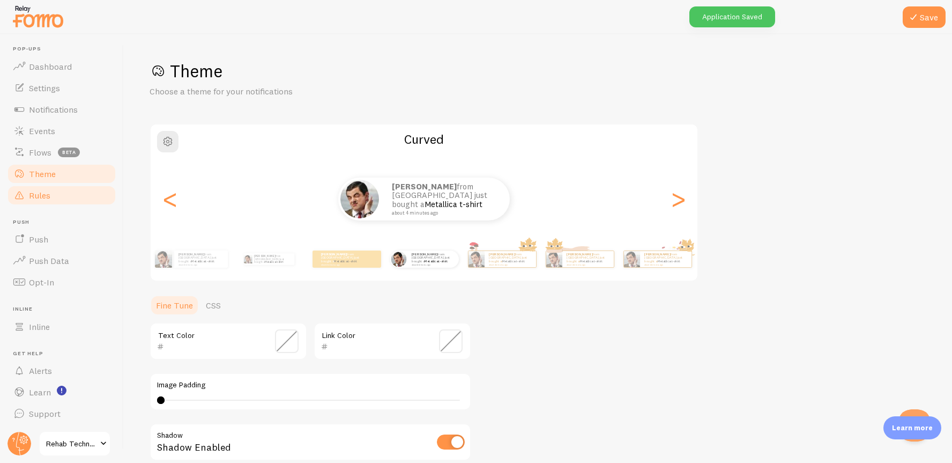
click at [38, 194] on span "Rules" at bounding box center [39, 195] width 21 height 11
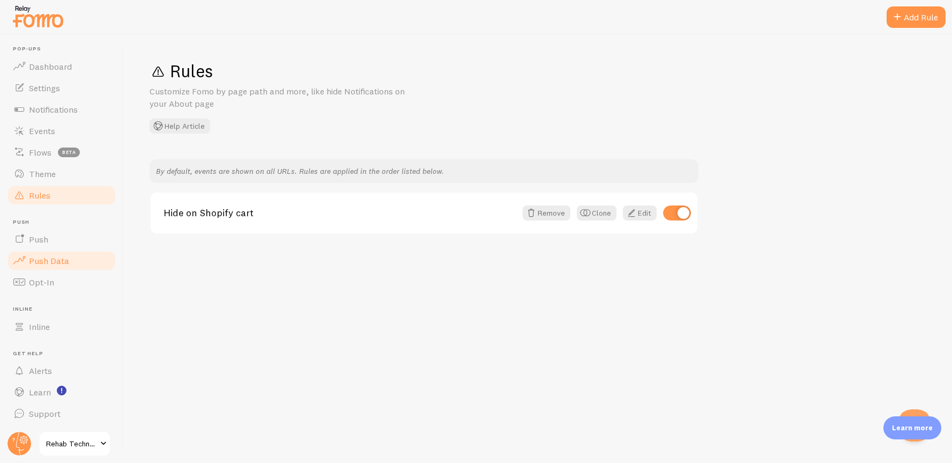
click at [32, 250] on link "Push Data" at bounding box center [61, 260] width 110 height 21
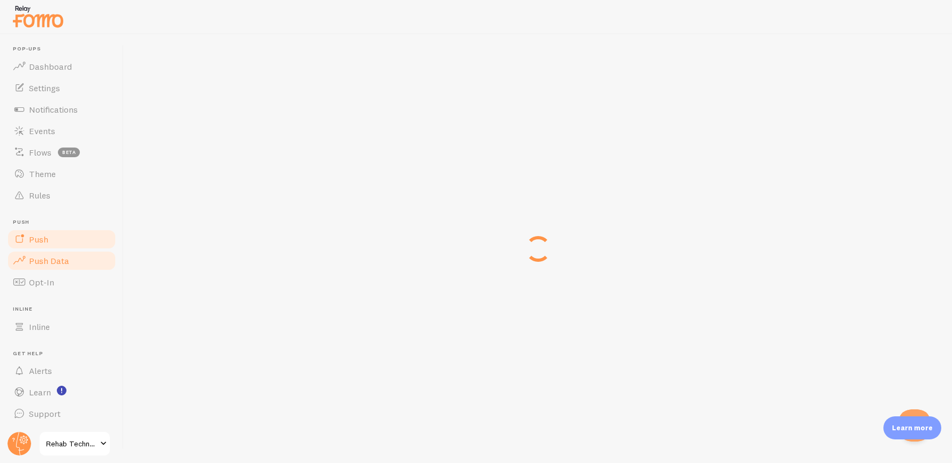
click at [38, 235] on span "Push" at bounding box center [38, 239] width 19 height 11
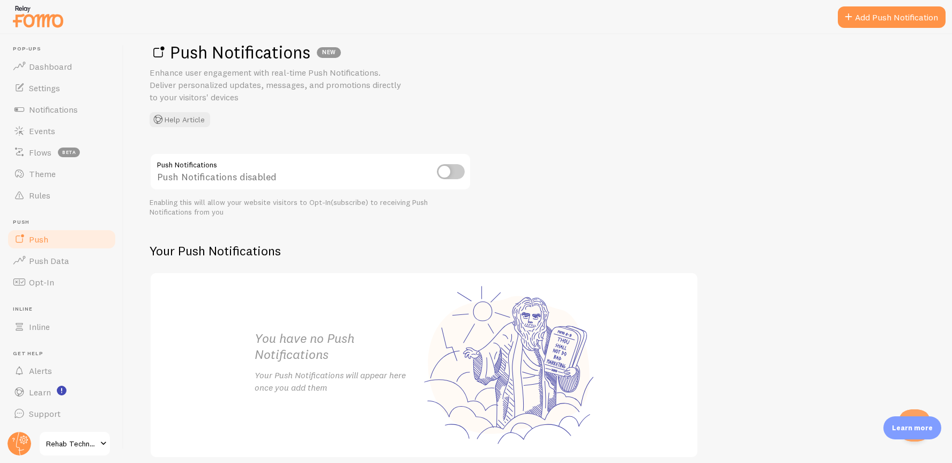
scroll to position [65, 0]
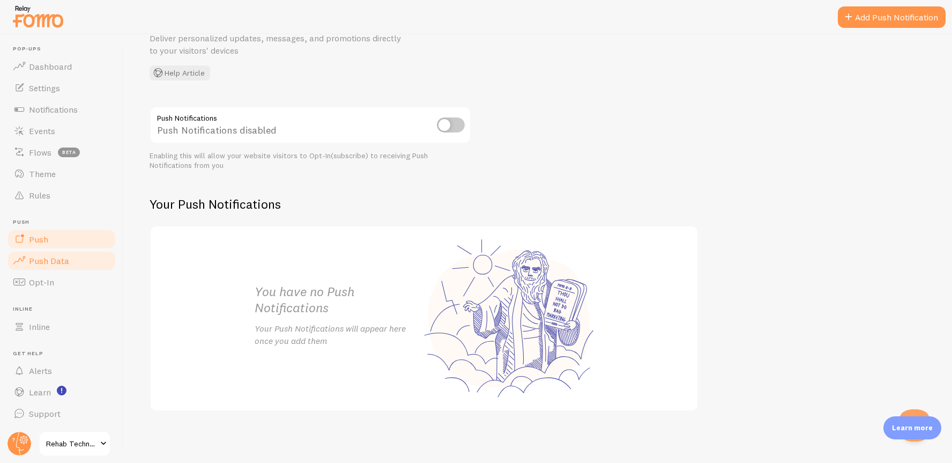
click at [32, 259] on span "Push Data" at bounding box center [49, 260] width 40 height 11
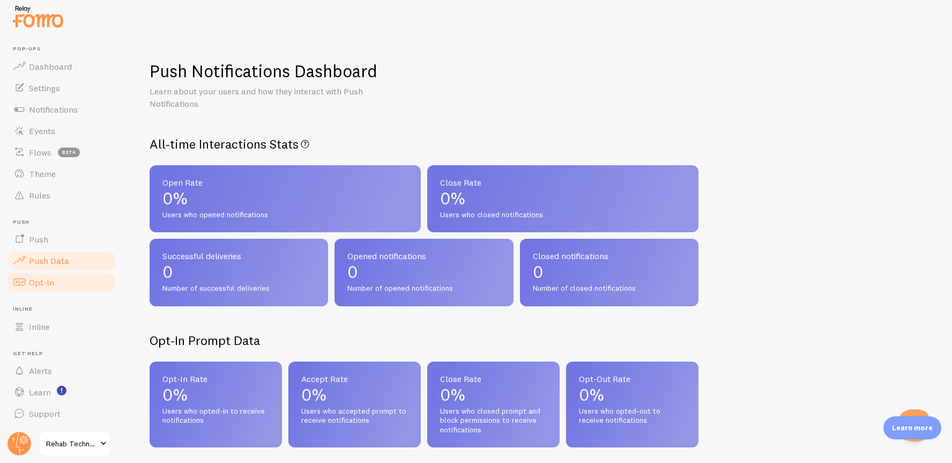
click at [33, 280] on span "Opt-In" at bounding box center [41, 282] width 25 height 11
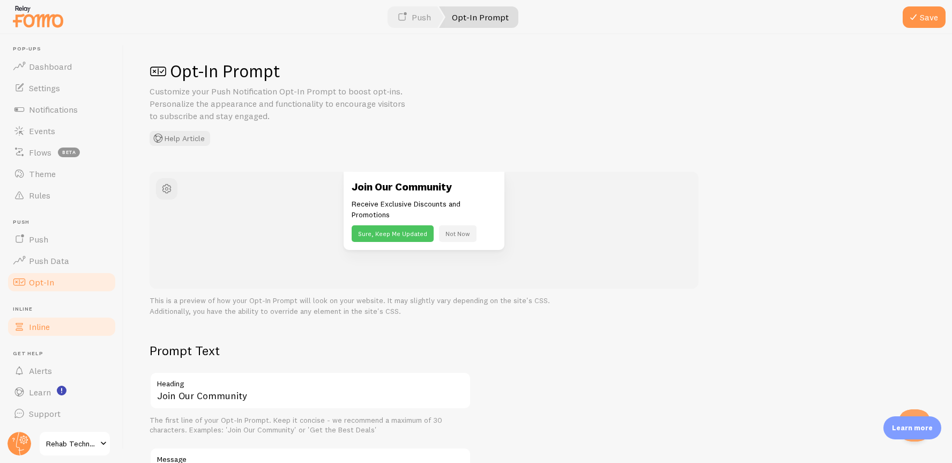
click at [36, 321] on span "Inline" at bounding box center [39, 326] width 21 height 11
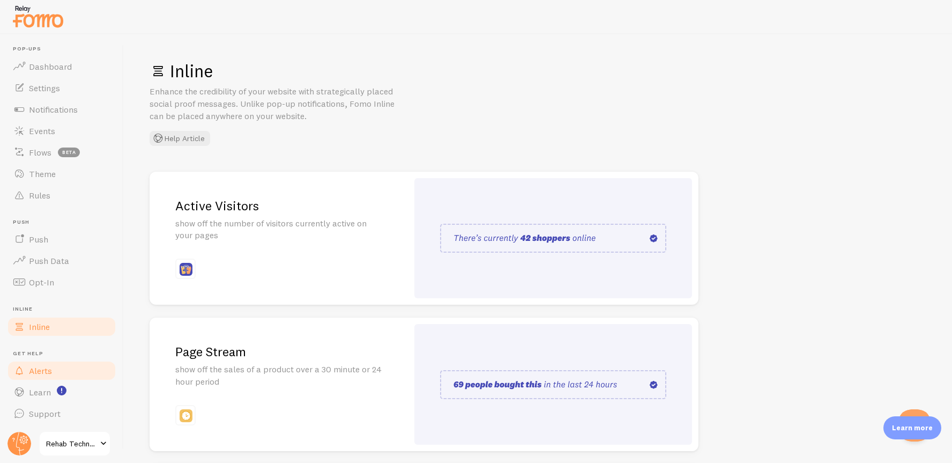
click at [43, 369] on span "Alerts" at bounding box center [40, 370] width 23 height 11
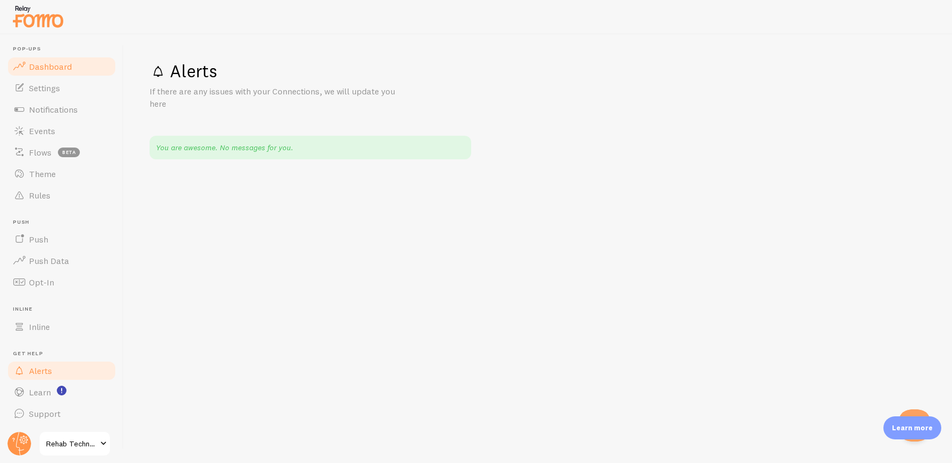
click at [60, 64] on span "Dashboard" at bounding box center [50, 66] width 43 height 11
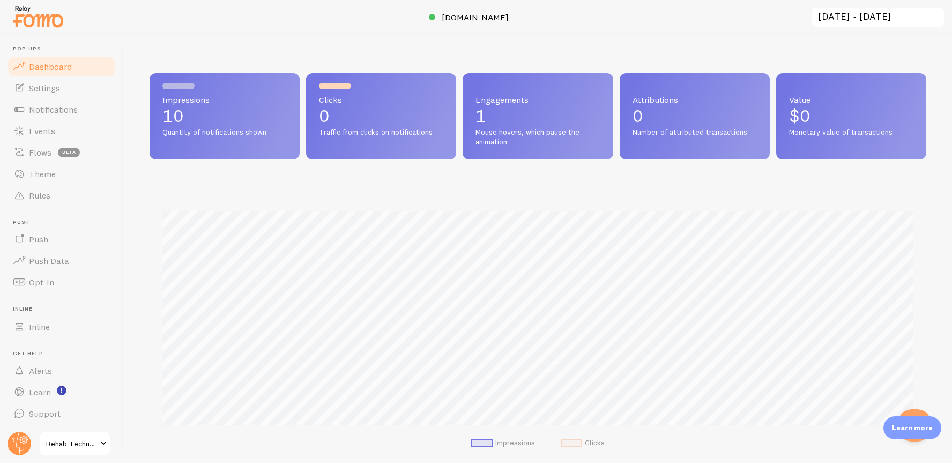
scroll to position [282, 777]
click at [359, 10] on div at bounding box center [476, 17] width 952 height 34
click at [63, 445] on span "Rehab Technology" at bounding box center [71, 443] width 51 height 13
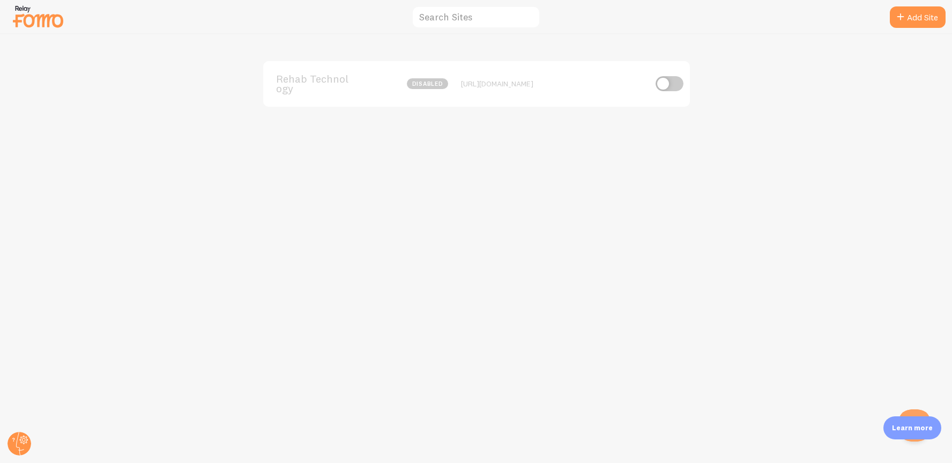
click at [667, 76] on input "checkbox" at bounding box center [670, 83] width 28 height 15
checkbox input "true"
click at [23, 15] on img at bounding box center [38, 16] width 54 height 27
click at [23, 443] on icon at bounding box center [24, 439] width 9 height 9
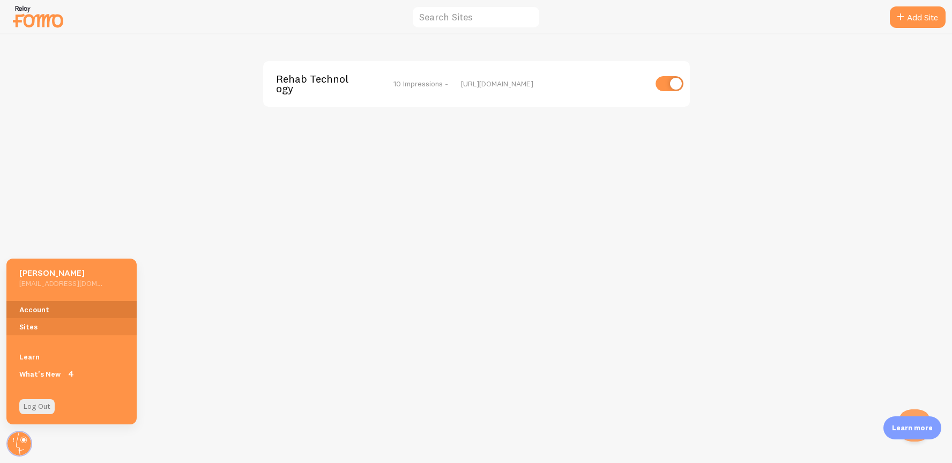
click at [45, 306] on link "Account" at bounding box center [71, 309] width 130 height 17
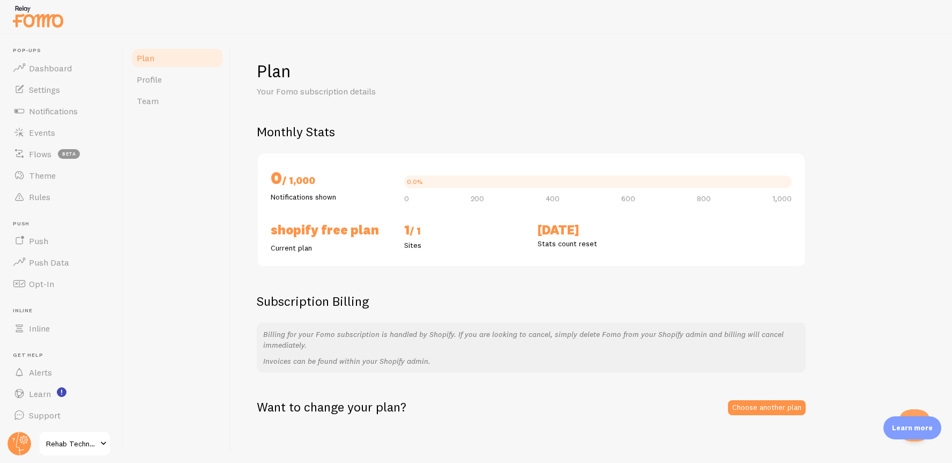
scroll to position [4, 0]
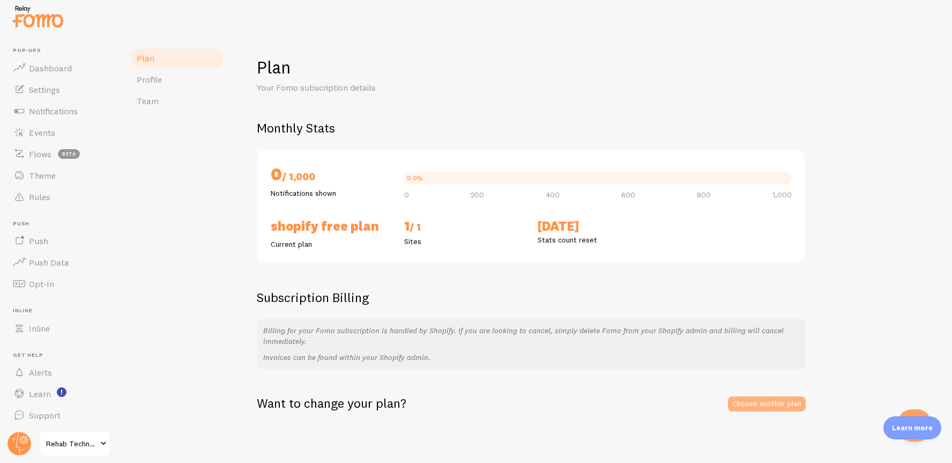
click at [768, 400] on link "Choose another plan" at bounding box center [767, 403] width 78 height 15
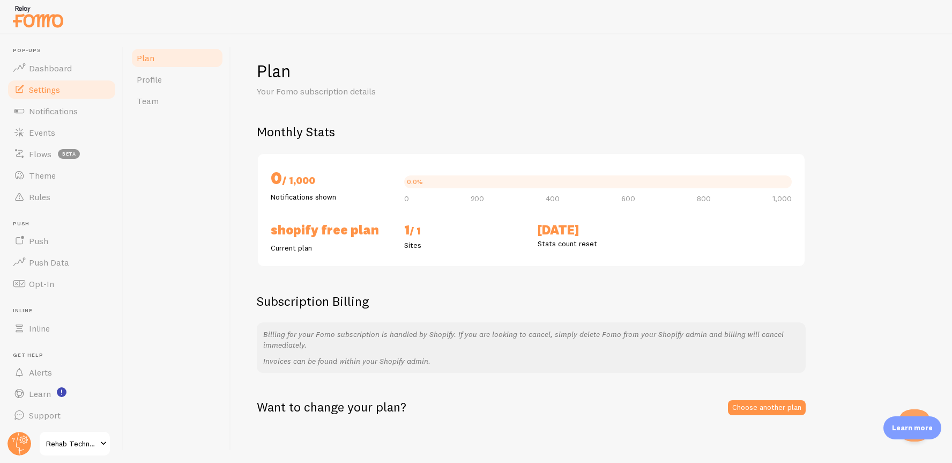
click at [49, 92] on span "Settings" at bounding box center [44, 89] width 31 height 11
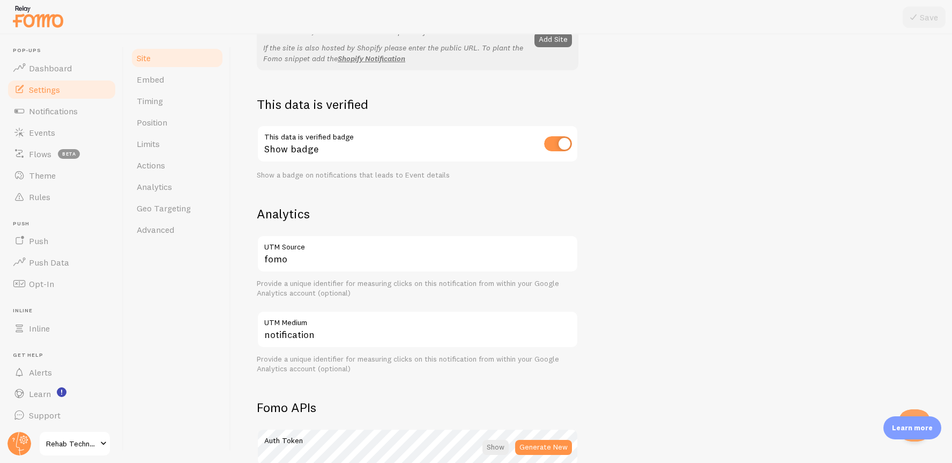
scroll to position [261, 0]
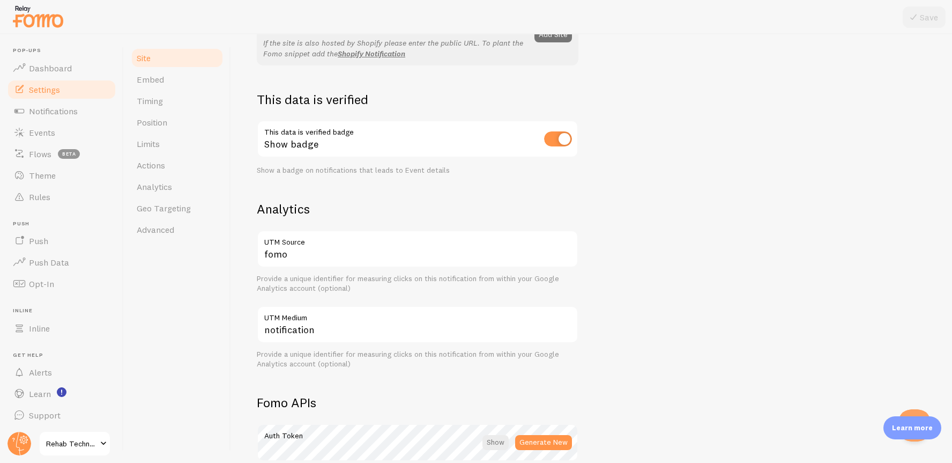
click at [561, 137] on input "checkbox" at bounding box center [558, 138] width 28 height 15
checkbox input "false"
click at [608, 203] on div "Rehab Technology Site Title Name used for this site across your Fomo interface …" at bounding box center [592, 225] width 670 height 726
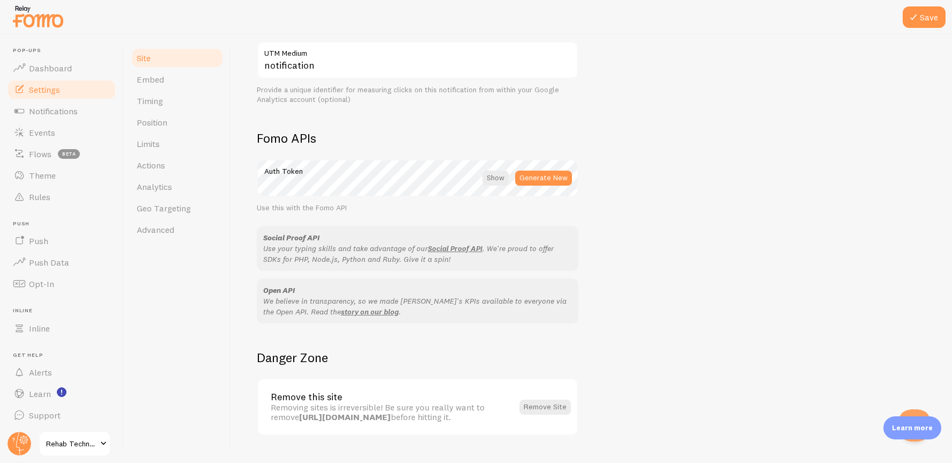
scroll to position [550, 0]
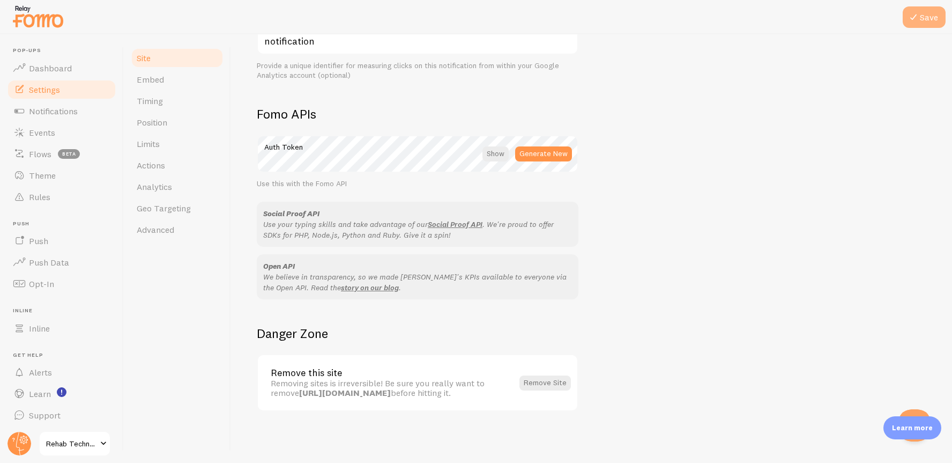
click at [931, 20] on button "Save" at bounding box center [924, 16] width 43 height 21
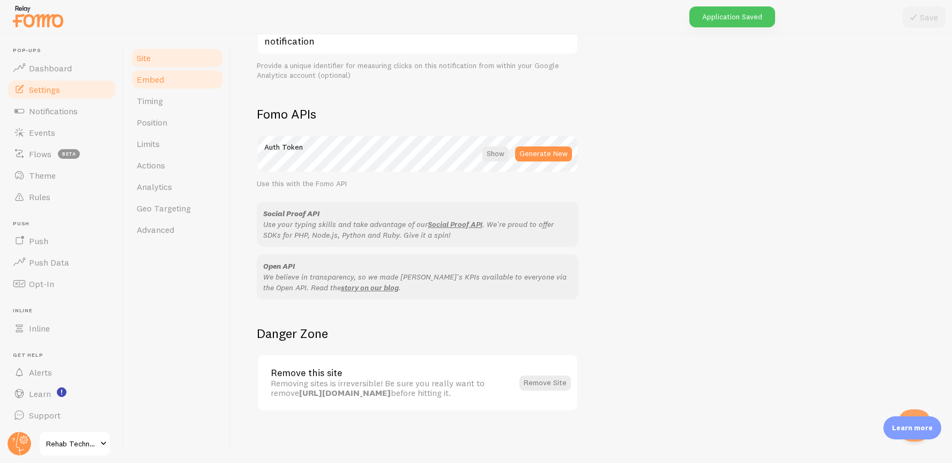
click at [152, 80] on span "Embed" at bounding box center [150, 79] width 27 height 11
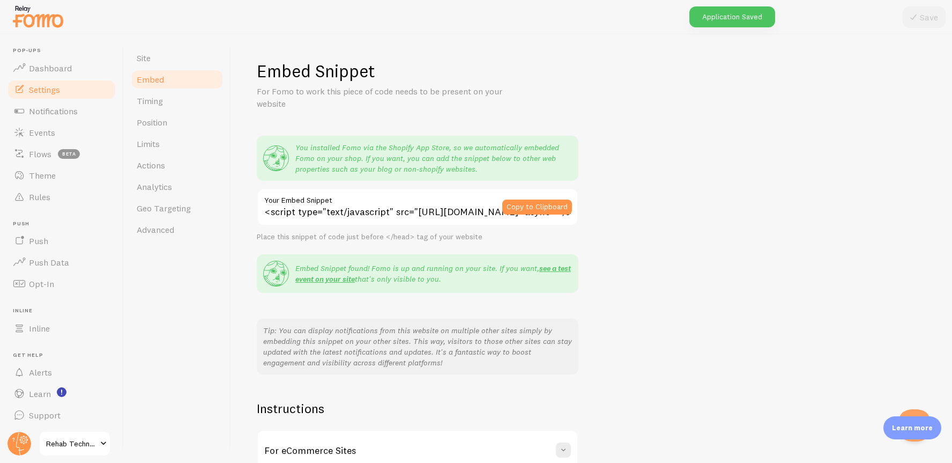
scroll to position [113, 0]
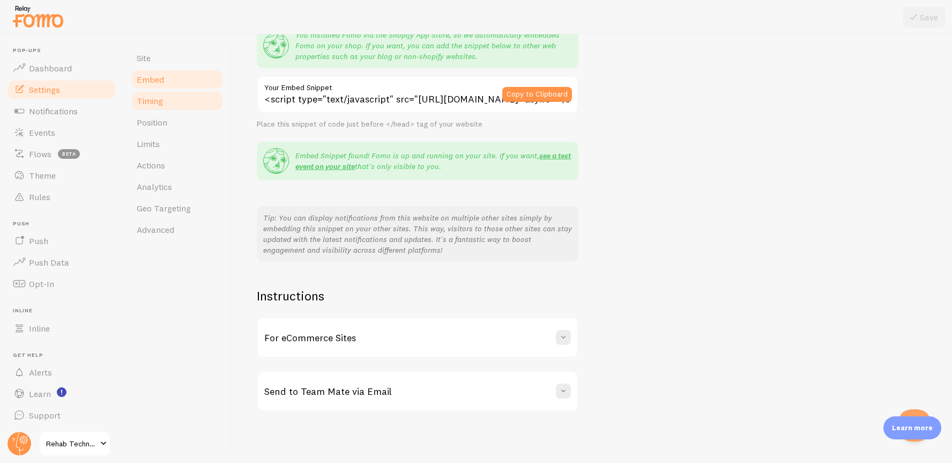
click at [151, 105] on span "Timing" at bounding box center [150, 100] width 26 height 11
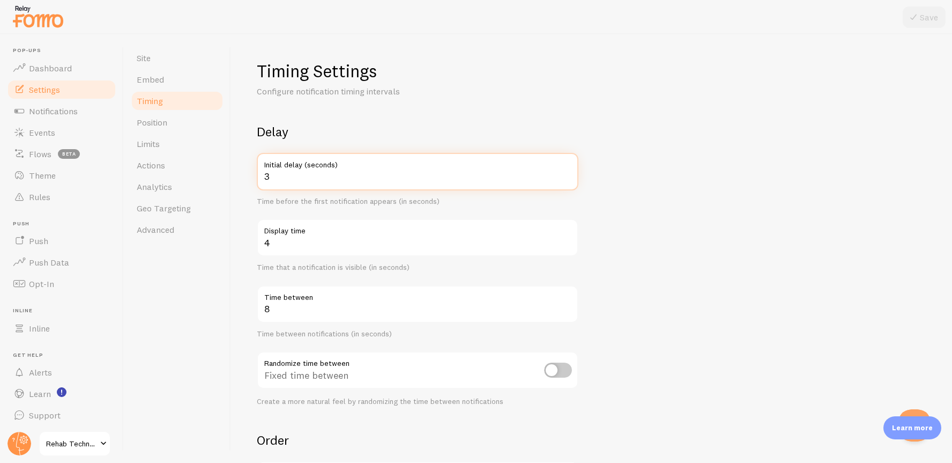
click at [271, 176] on input "3" at bounding box center [418, 172] width 322 height 38
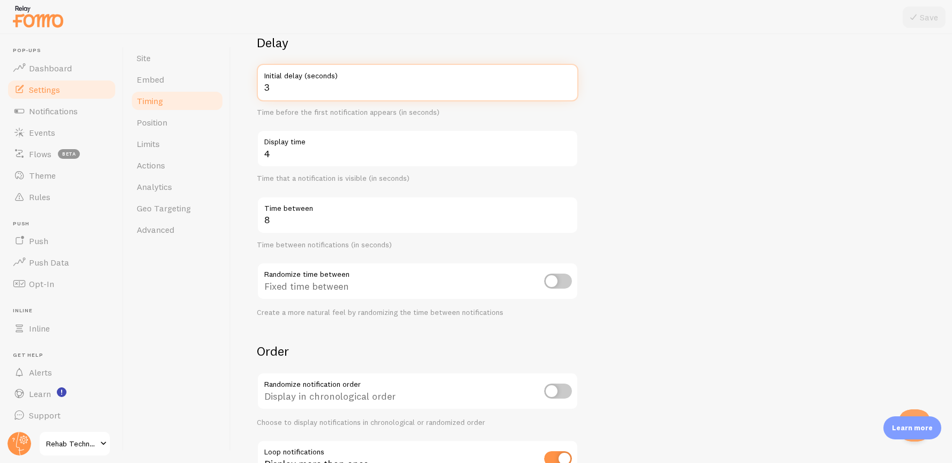
scroll to position [172, 0]
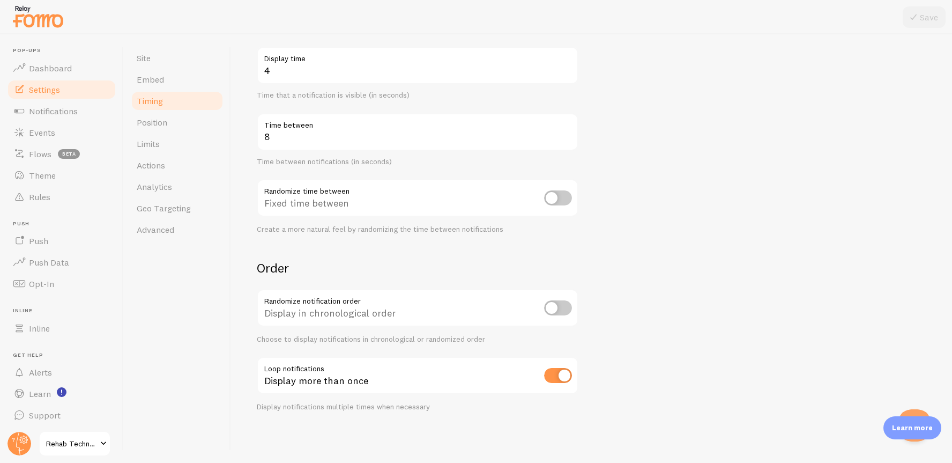
click at [564, 373] on input "checkbox" at bounding box center [558, 375] width 28 height 15
click at [658, 241] on form "Delay 3 Initial delay (seconds) Time before the first notification appears (in …" at bounding box center [592, 181] width 670 height 460
click at [558, 378] on input "checkbox" at bounding box center [558, 375] width 28 height 15
checkbox input "true"
click at [150, 120] on span "Position" at bounding box center [152, 122] width 31 height 11
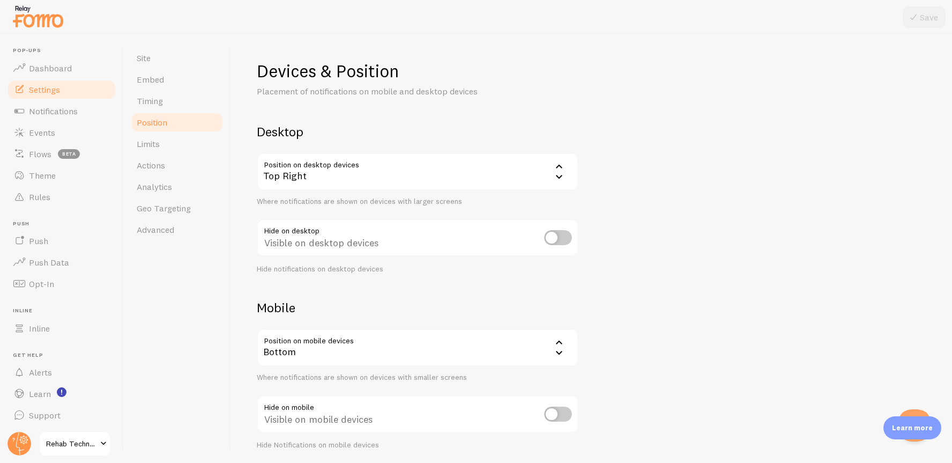
click at [418, 157] on div "Top Right" at bounding box center [418, 172] width 322 height 38
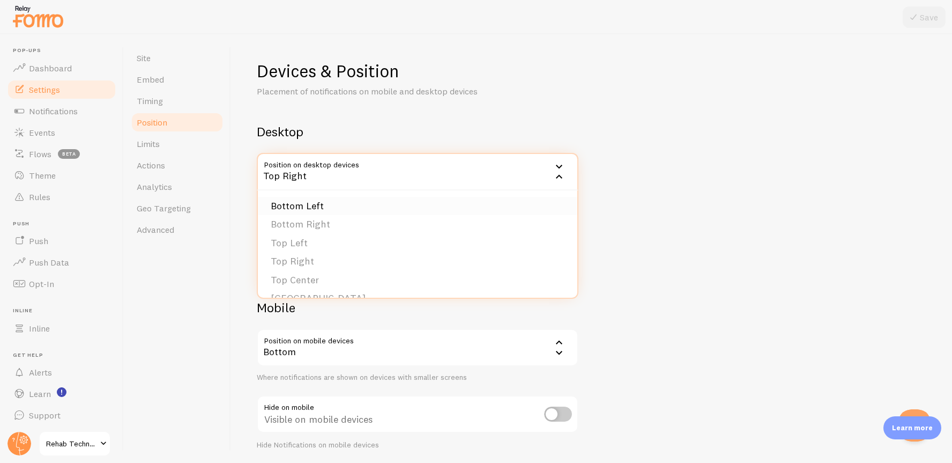
click at [335, 206] on li "Bottom Left" at bounding box center [418, 206] width 320 height 19
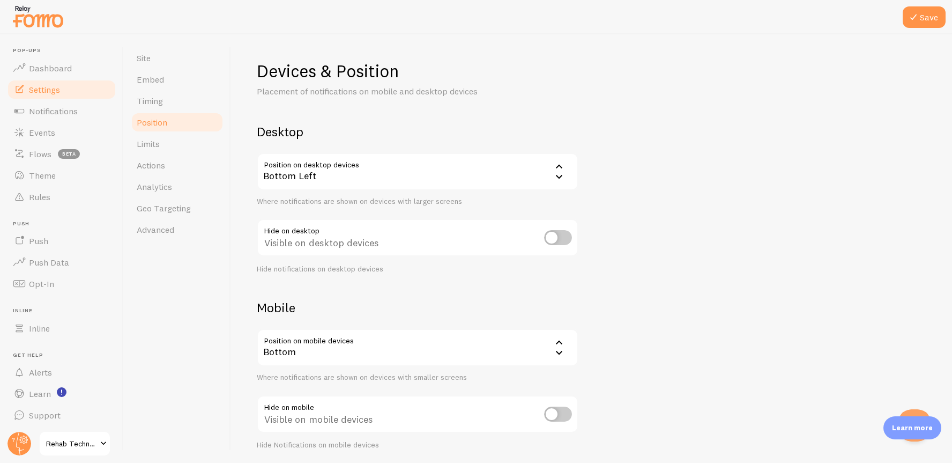
click at [662, 238] on div "Devices & Position Placement of notifications on mobile and desktop devices Des…" at bounding box center [592, 255] width 670 height 390
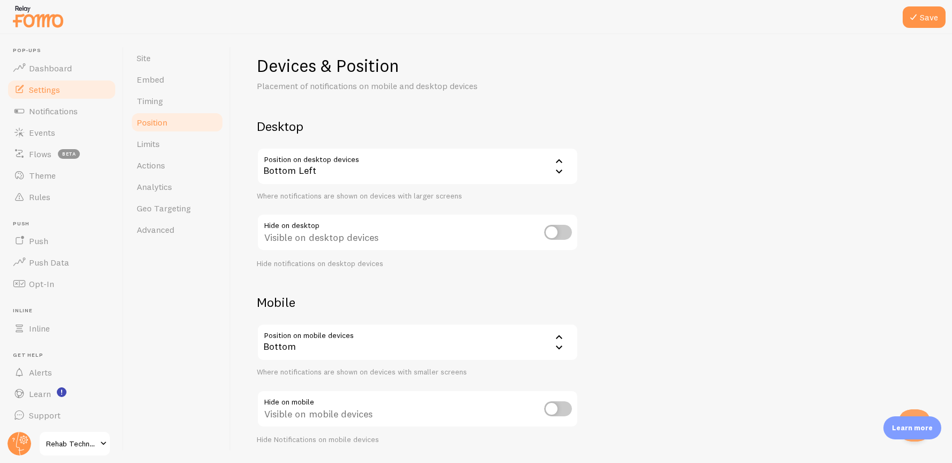
scroll to position [39, 0]
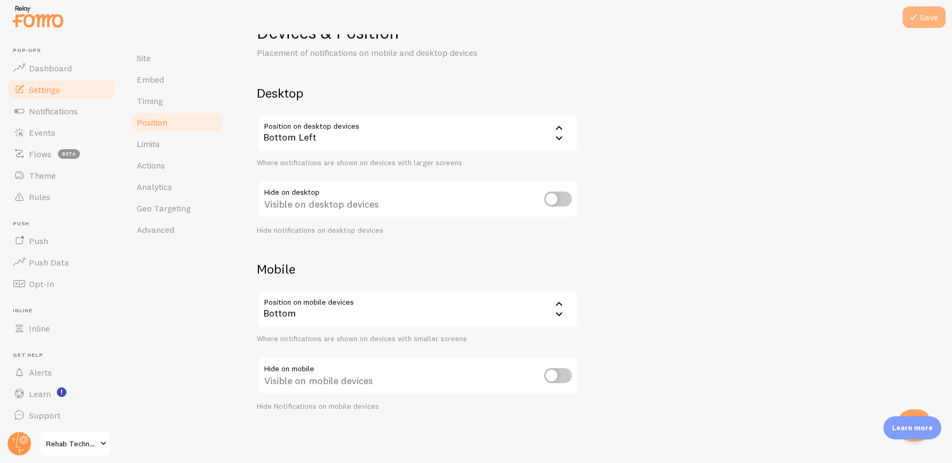
click at [913, 22] on icon at bounding box center [913, 17] width 13 height 13
click at [153, 146] on span "Limits" at bounding box center [148, 143] width 23 height 11
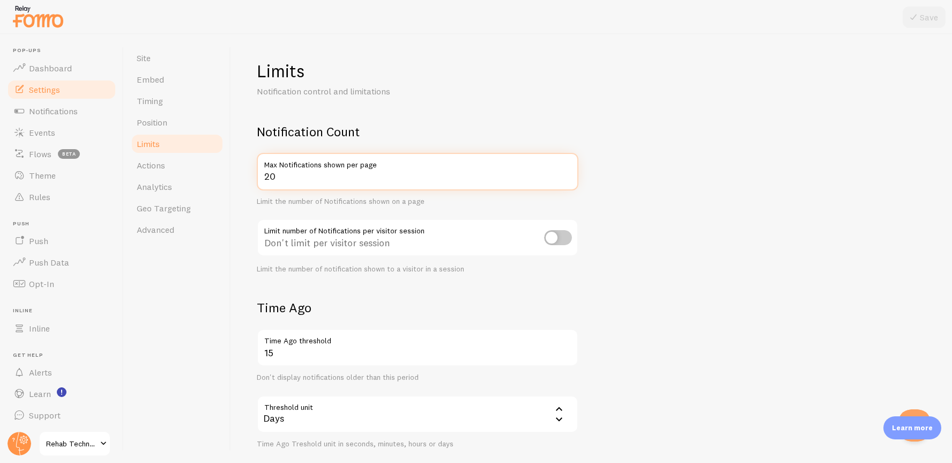
click at [328, 178] on input "20" at bounding box center [418, 172] width 322 height 38
drag, startPoint x: 328, startPoint y: 178, endPoint x: 256, endPoint y: 179, distance: 72.4
click at [256, 179] on div "Limits Notification control and limitations Notification Count 20 Max Notificat…" at bounding box center [591, 248] width 721 height 429
type input "4"
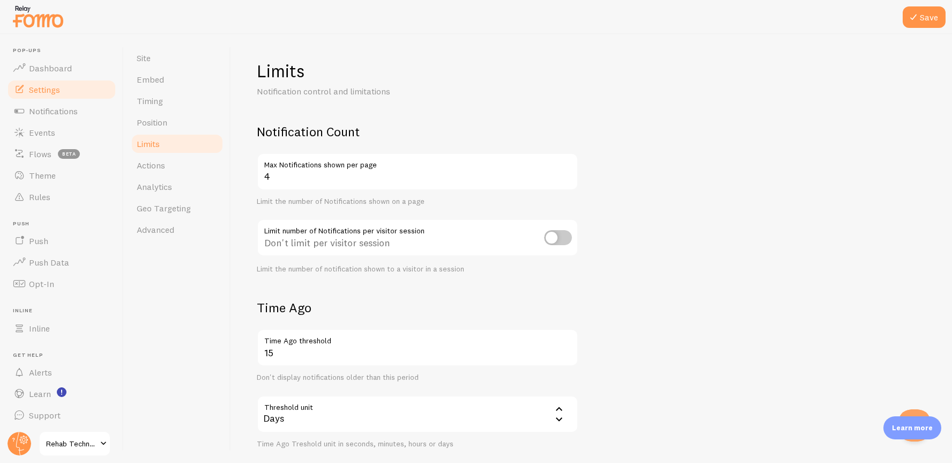
click at [551, 233] on input "checkbox" at bounding box center [558, 237] width 28 height 15
checkbox input "true"
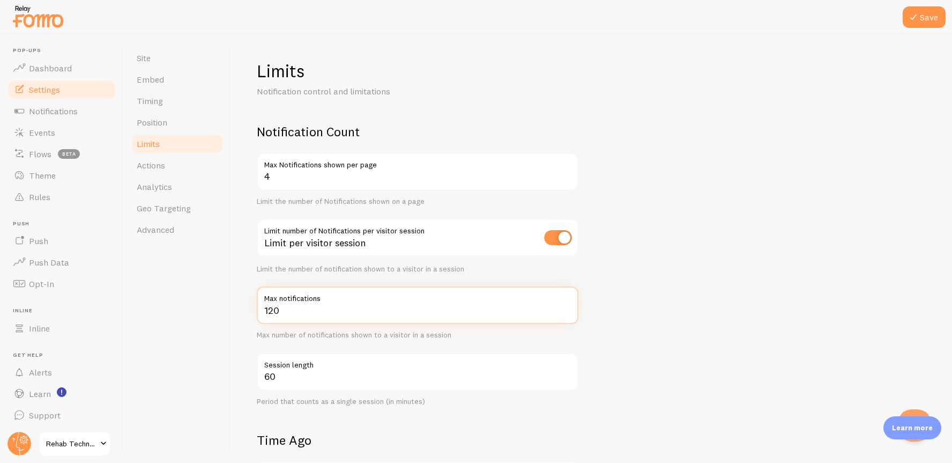
drag, startPoint x: 289, startPoint y: 312, endPoint x: 246, endPoint y: 313, distance: 42.4
click at [246, 313] on div "Limits Notification control and limitations Notification Count 4 Max Notificati…" at bounding box center [591, 248] width 721 height 429
type input "4"
click at [681, 284] on form "Notification Count 4 Max Notifications shown per page Limit the number of Notif…" at bounding box center [592, 439] width 670 height 632
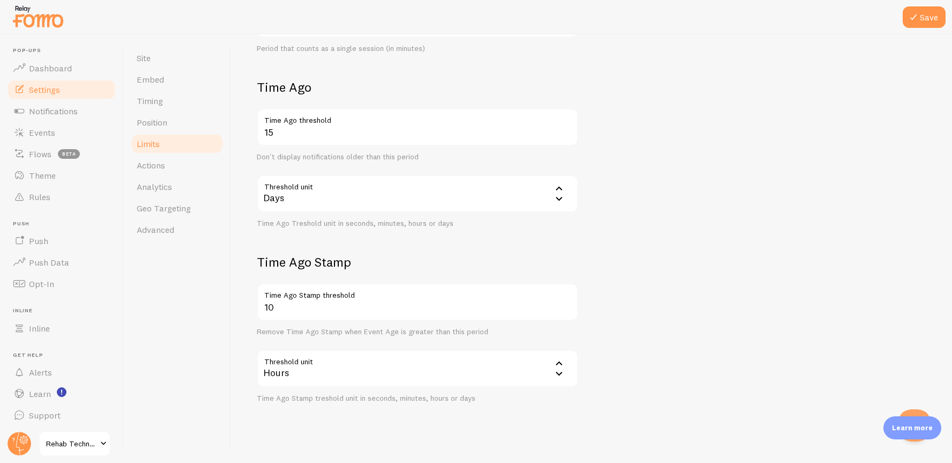
scroll to position [365, 0]
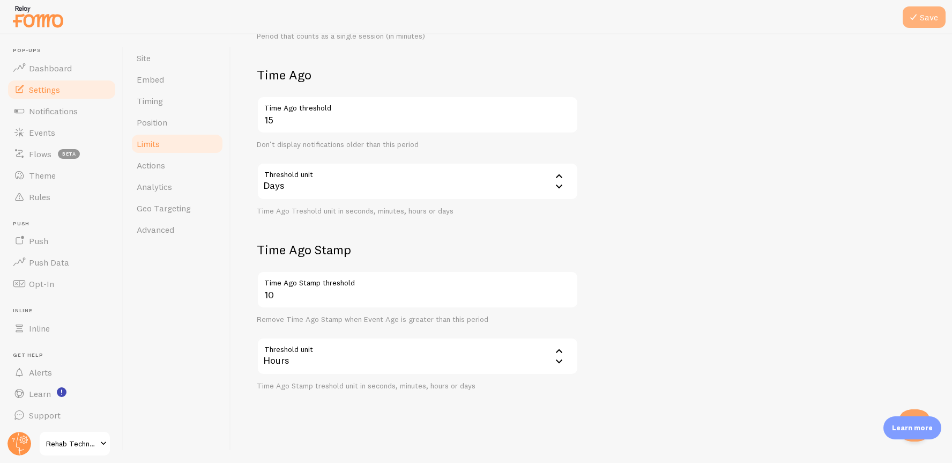
click at [918, 13] on icon at bounding box center [913, 17] width 13 height 13
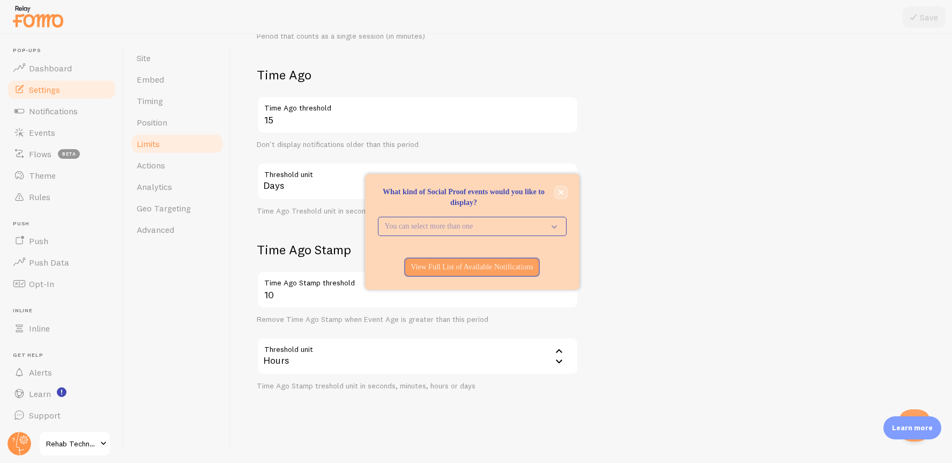
click at [562, 191] on icon "close," at bounding box center [561, 192] width 6 height 6
